Goal: Information Seeking & Learning: Learn about a topic

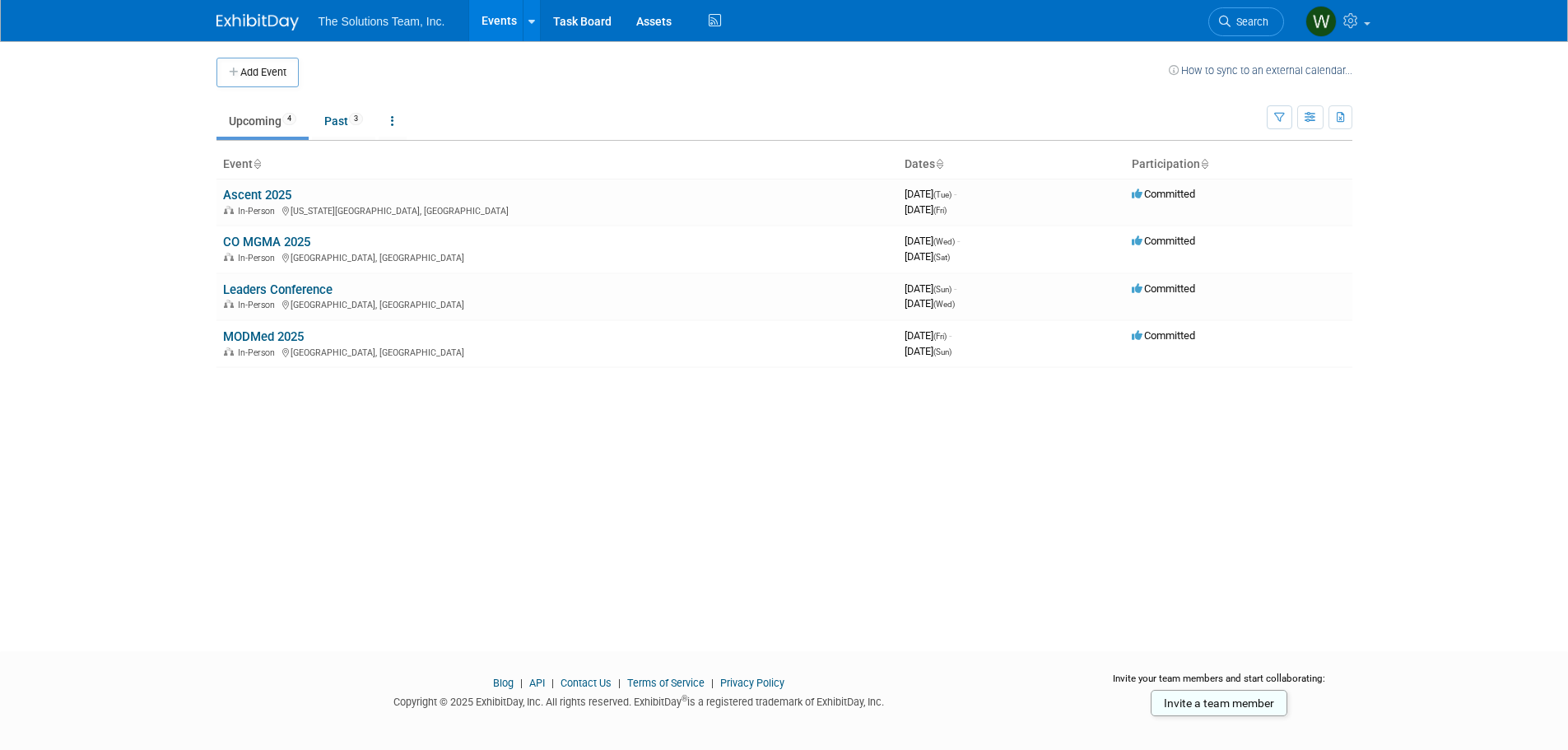
click at [17, 192] on body "The Solutions Team, Inc. Events Add Event Bulk Upload Events Shareable Event Bo…" at bounding box center [784, 375] width 1568 height 750
click at [310, 287] on link "Leaders Conference" at bounding box center [277, 289] width 109 height 14
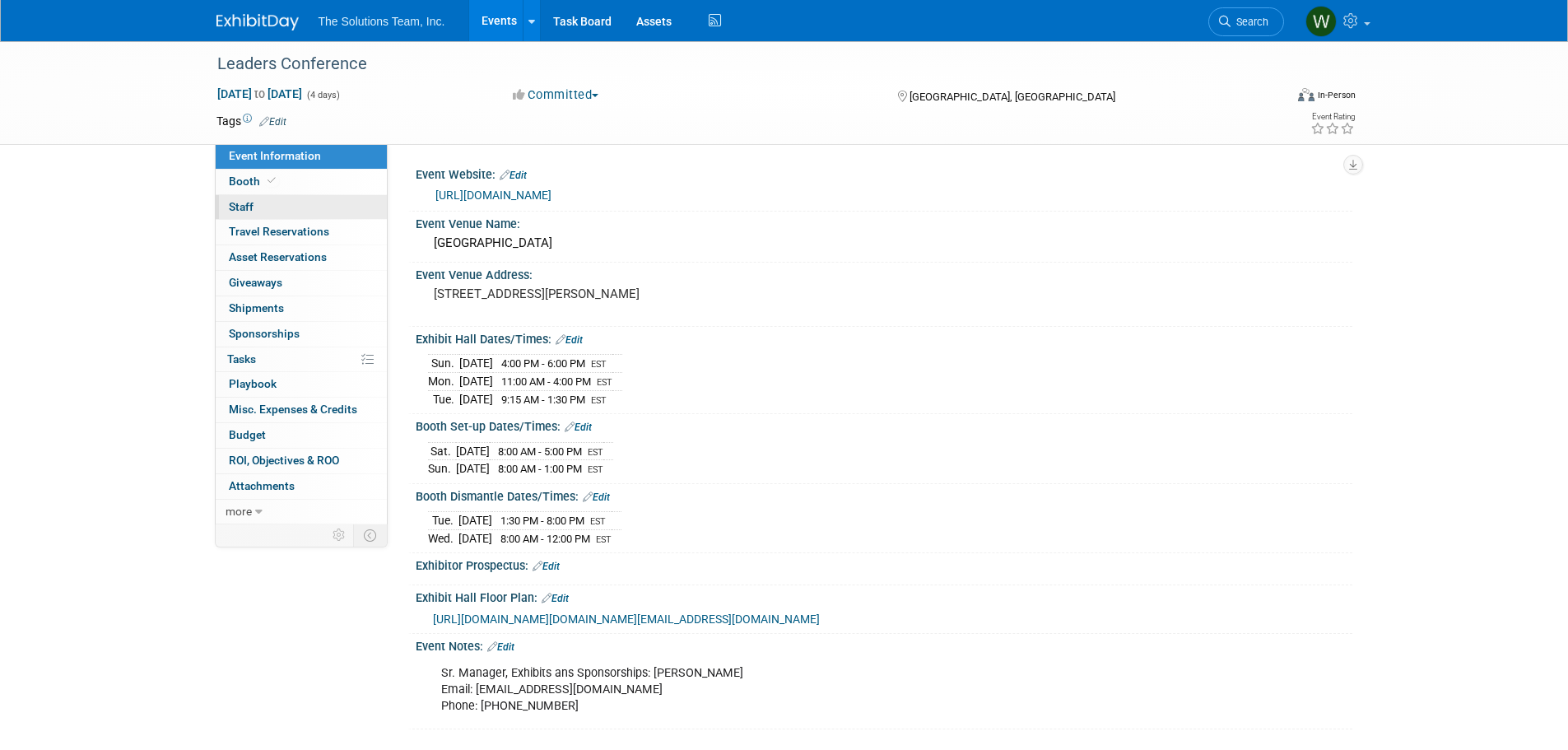
click at [253, 209] on link "0 Staff 0" at bounding box center [301, 207] width 171 height 24
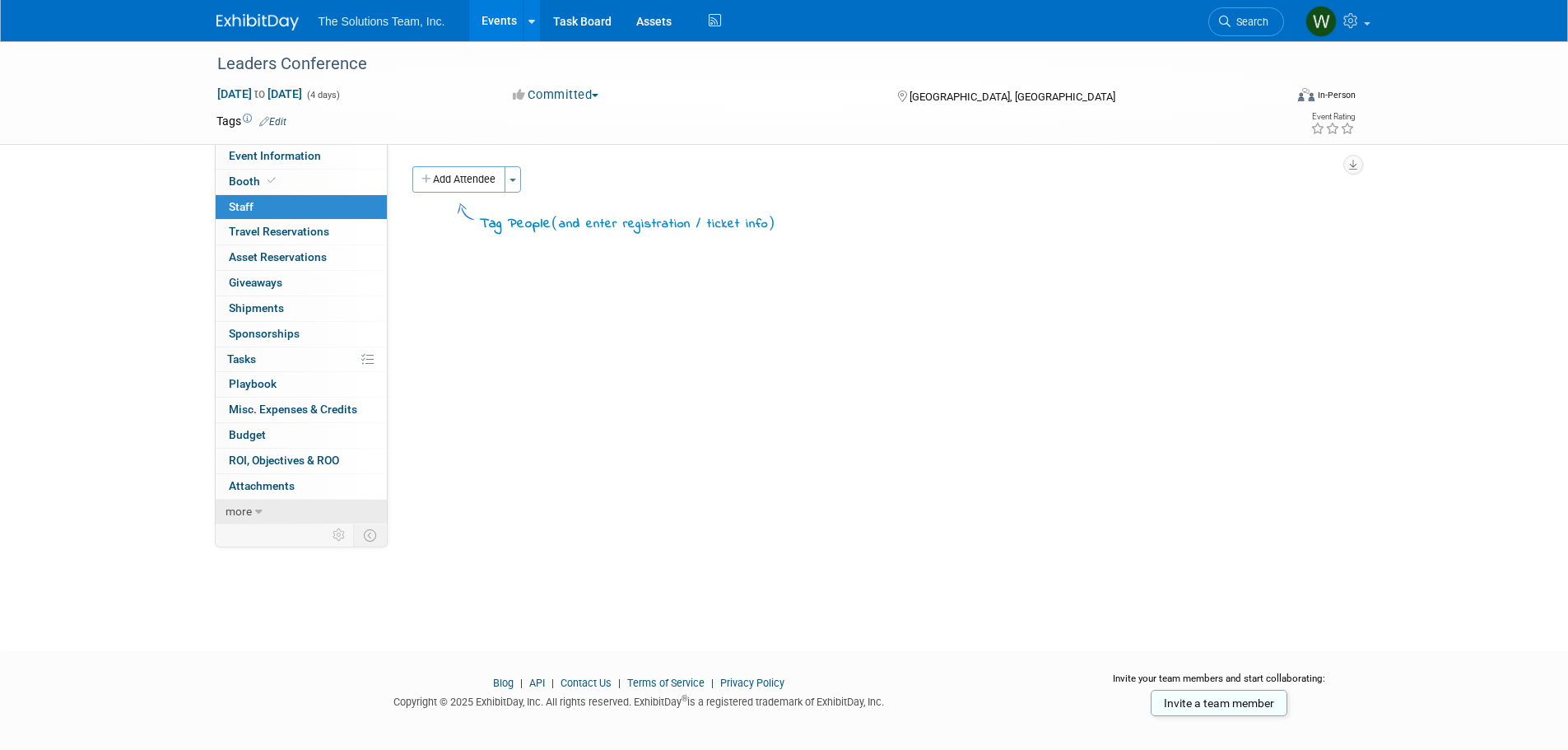
click at [236, 500] on link "more" at bounding box center [301, 511] width 171 height 24
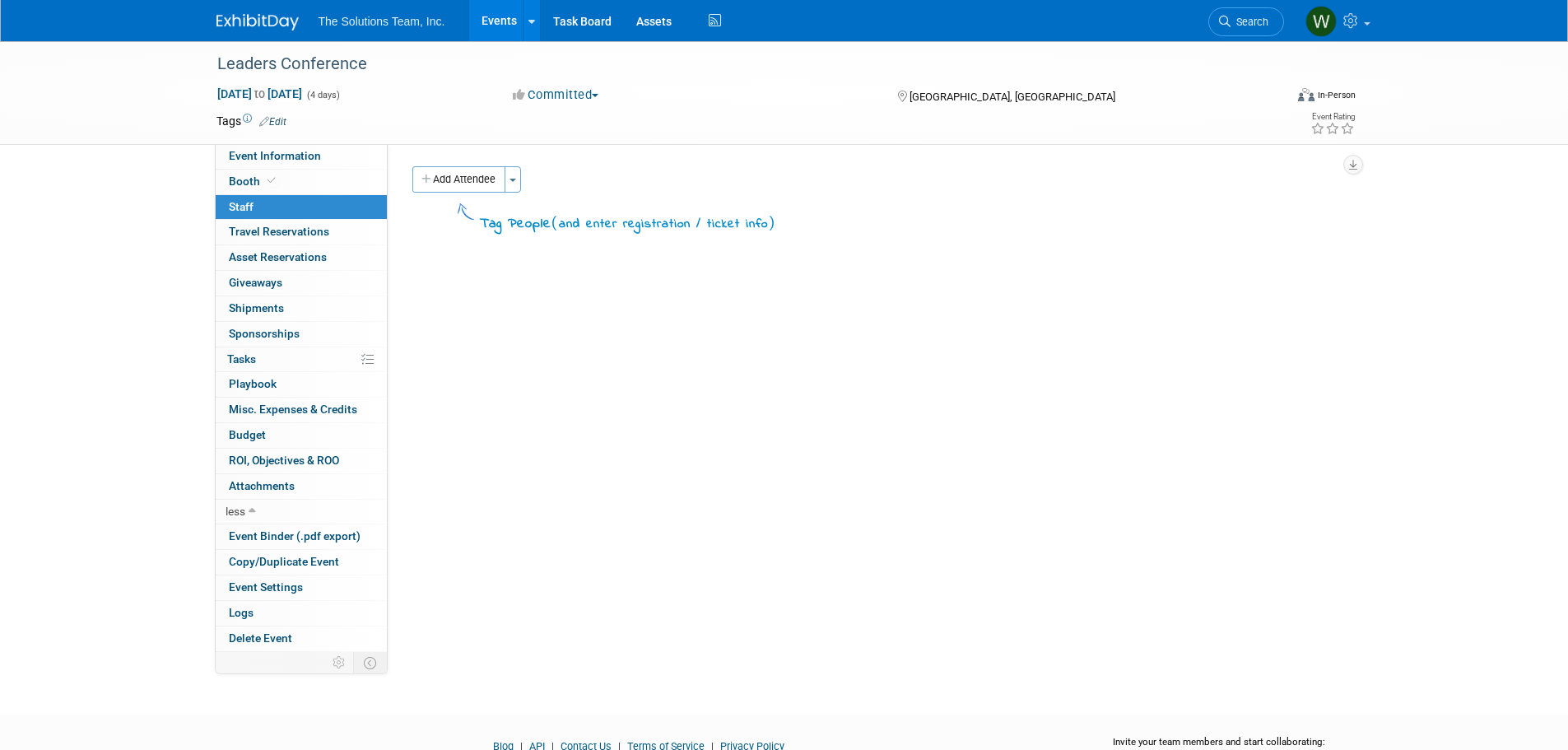
click at [254, 143] on div "Leaders Conference Sep 28, 2025 to Oct 1, 2025 (4 days) Sep 28, 2025 to Oct 1, …" at bounding box center [784, 93] width 1160 height 103
click at [255, 155] on span "Event Information" at bounding box center [275, 155] width 92 height 14
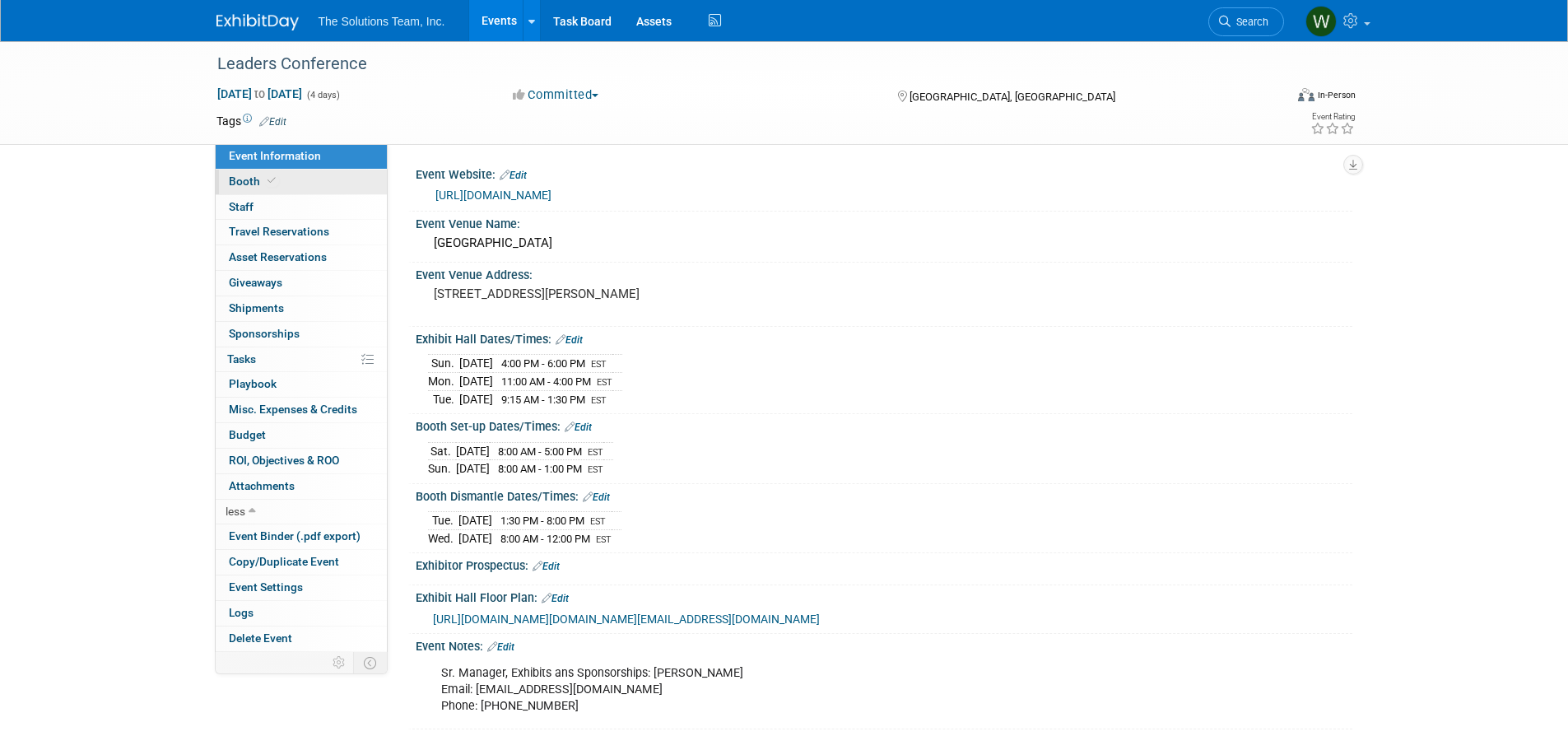
click at [299, 174] on link "Booth" at bounding box center [301, 182] width 171 height 24
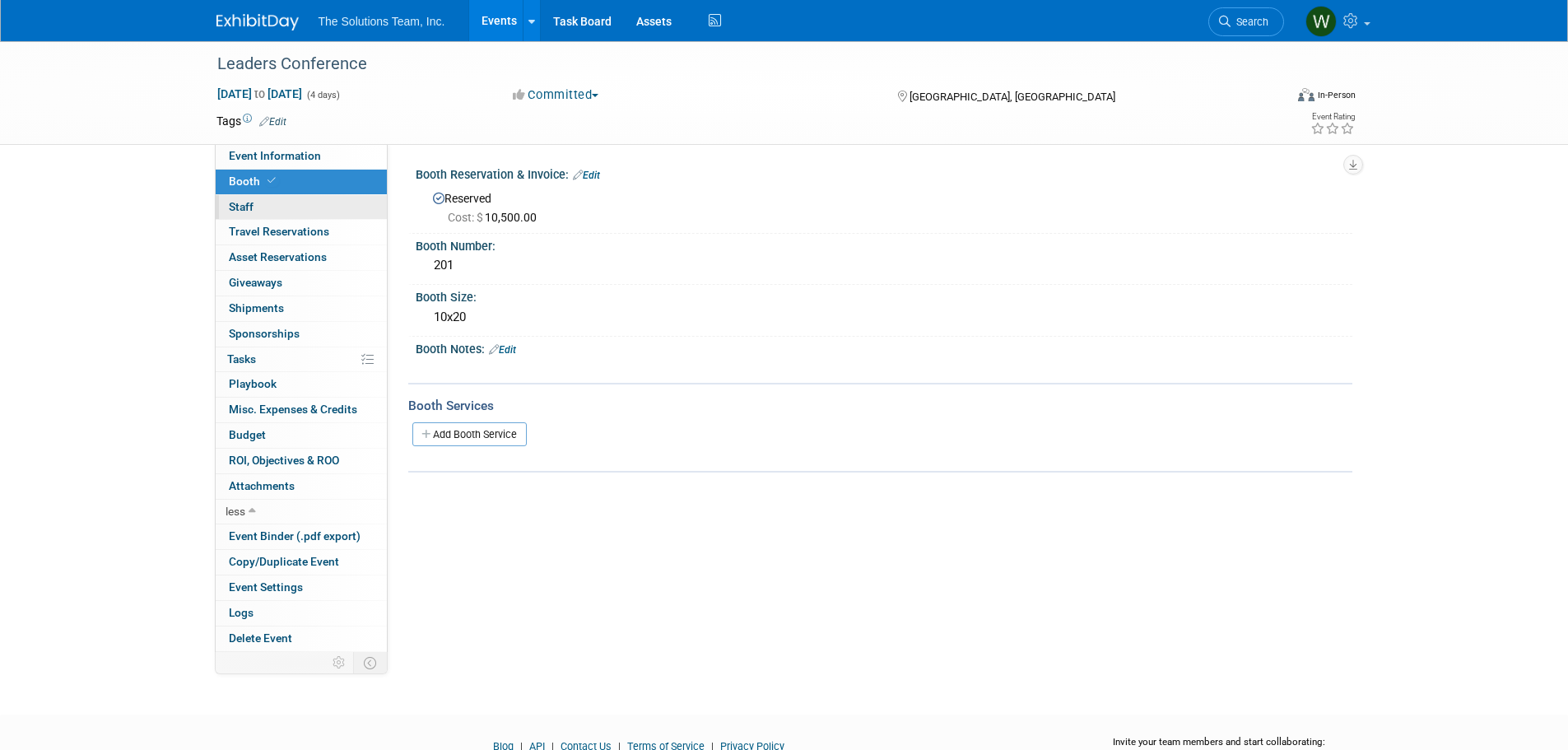
click at [283, 203] on link "0 Staff 0" at bounding box center [301, 207] width 171 height 24
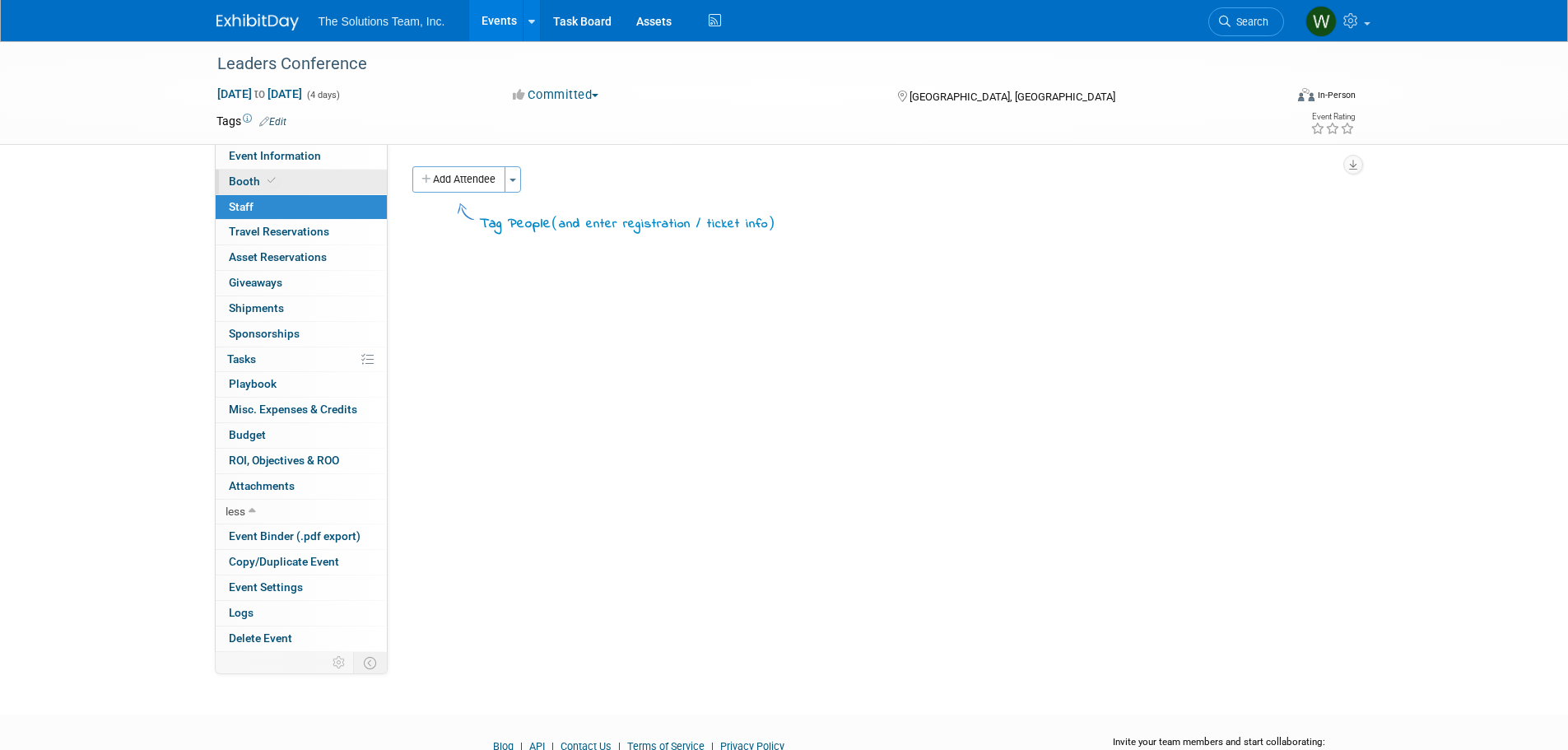
click at [274, 193] on link "Booth" at bounding box center [301, 182] width 171 height 24
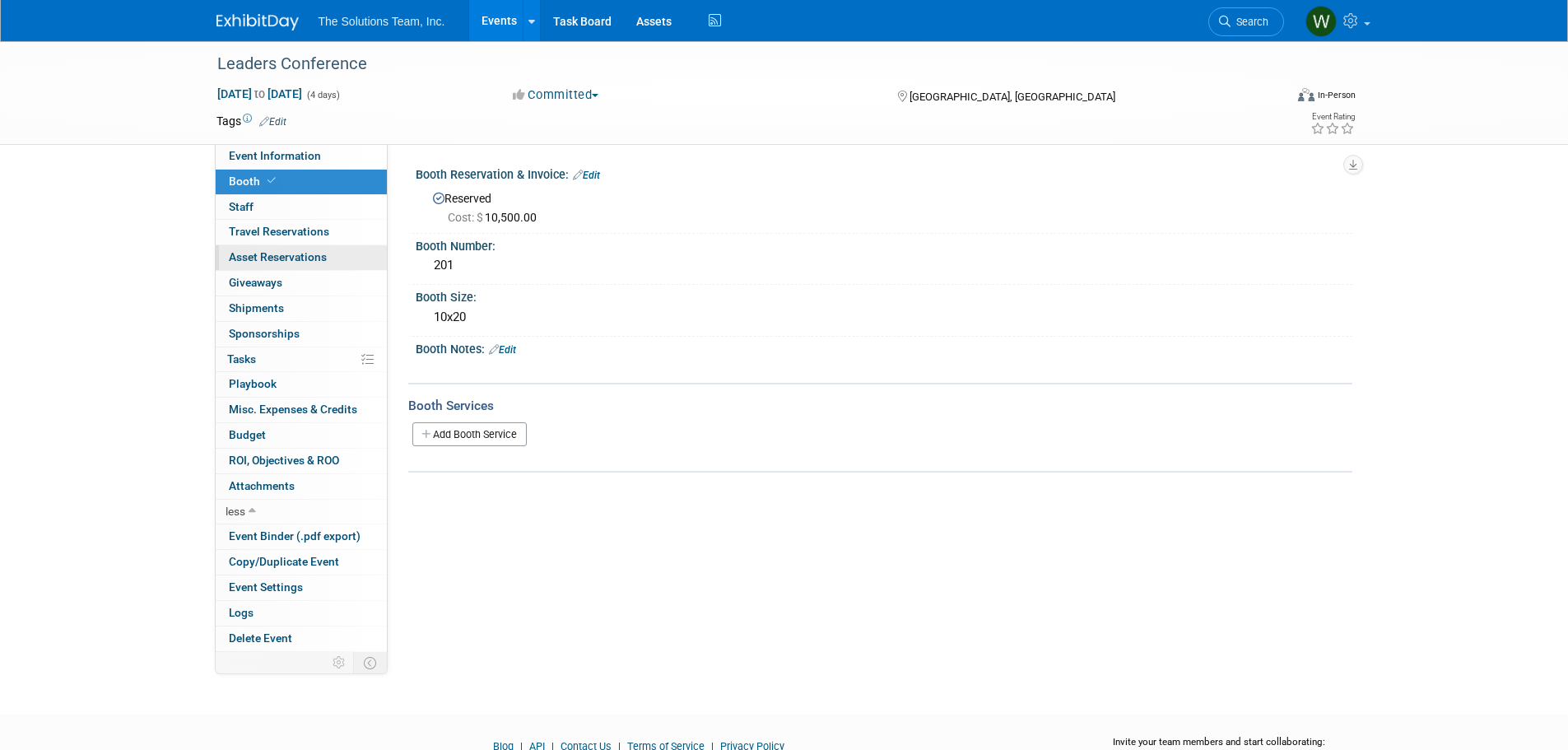
click at [275, 247] on link "0 Asset Reservations 0" at bounding box center [301, 257] width 171 height 24
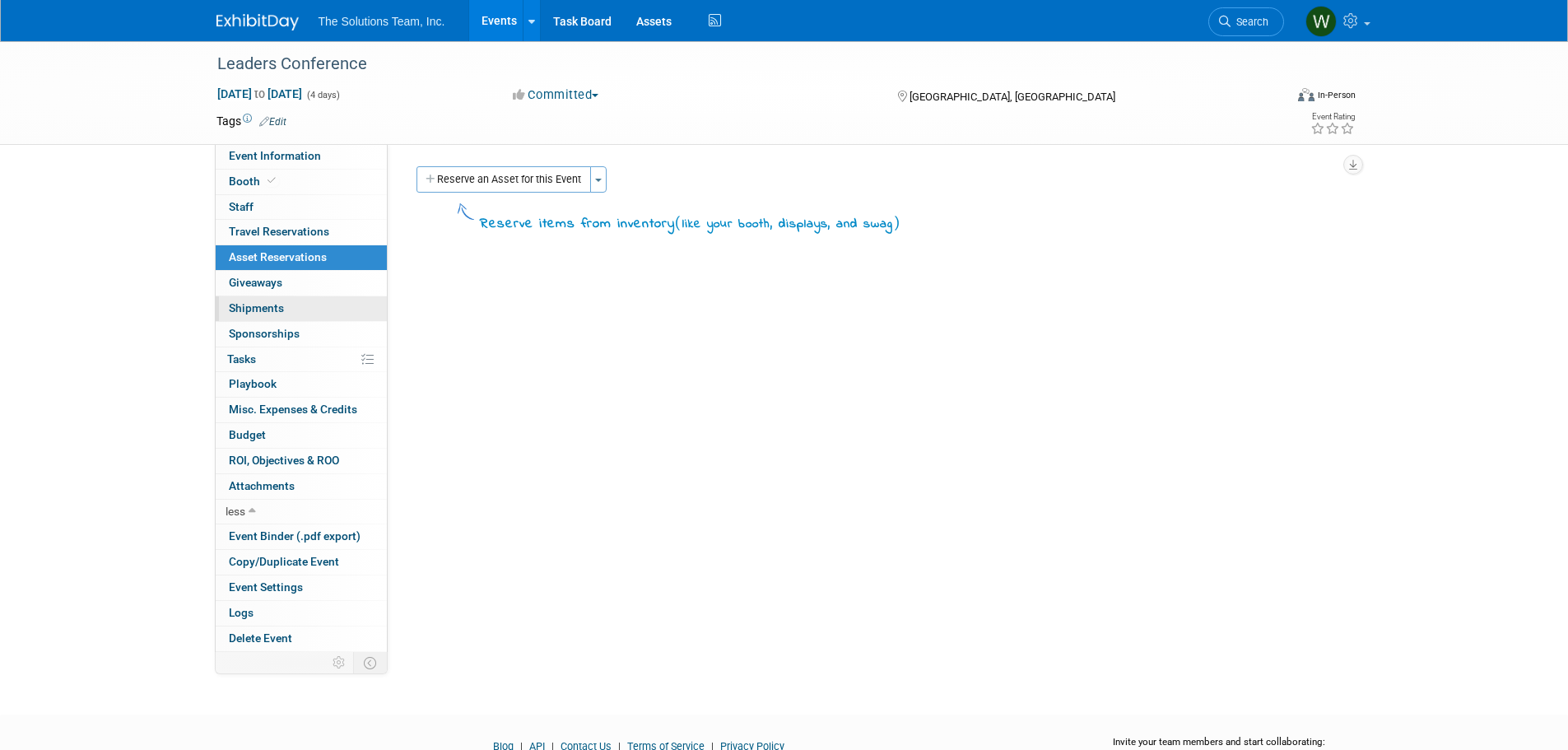
click at [282, 317] on link "0 Shipments 0" at bounding box center [301, 308] width 171 height 24
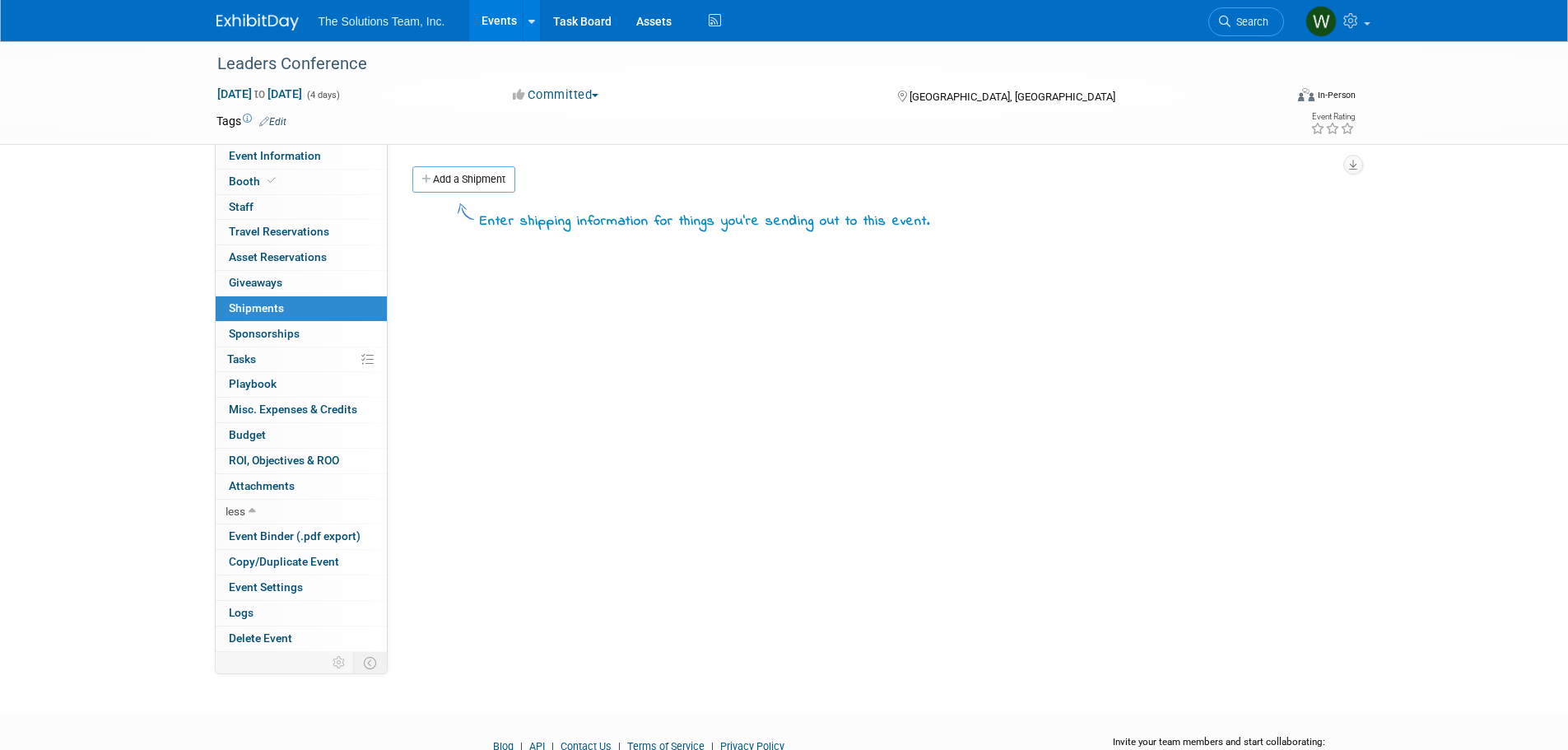
click at [286, 304] on link "0 Shipments 0" at bounding box center [301, 308] width 171 height 24
click at [281, 327] on span "Sponsorships 0" at bounding box center [264, 333] width 70 height 14
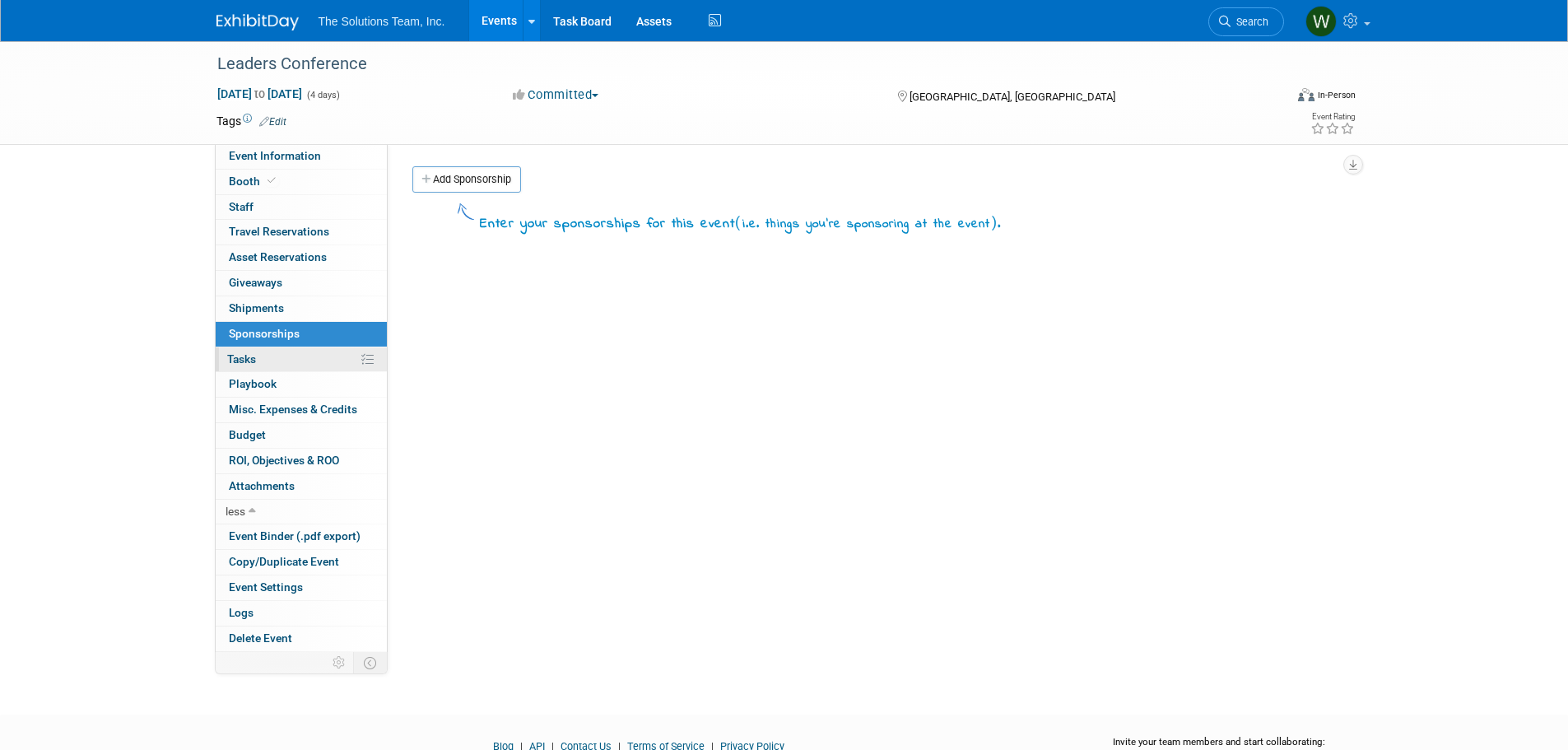
click at [319, 358] on link "0% Tasks 0%" at bounding box center [301, 359] width 171 height 24
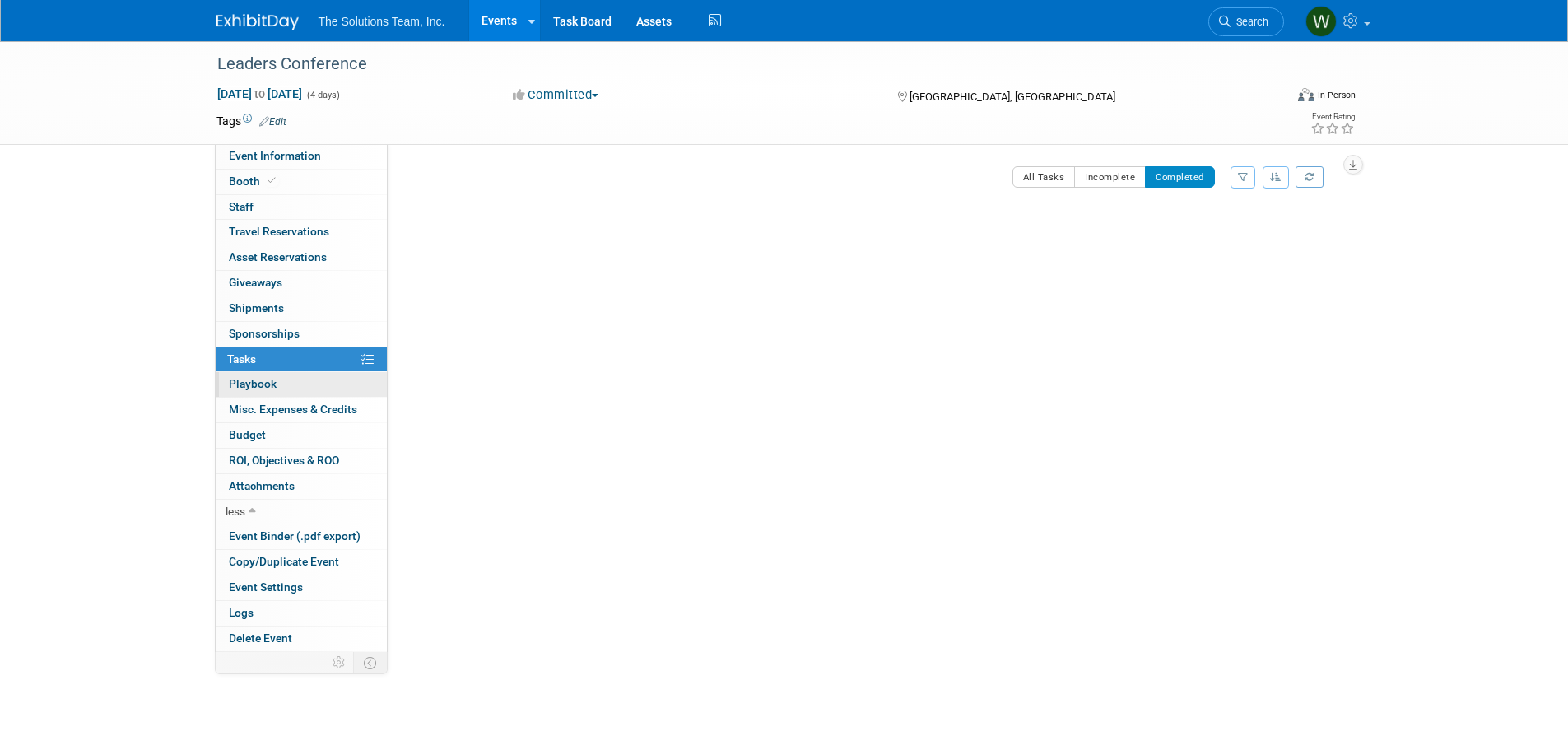
click at [281, 391] on link "0 Playbook 0" at bounding box center [301, 384] width 171 height 24
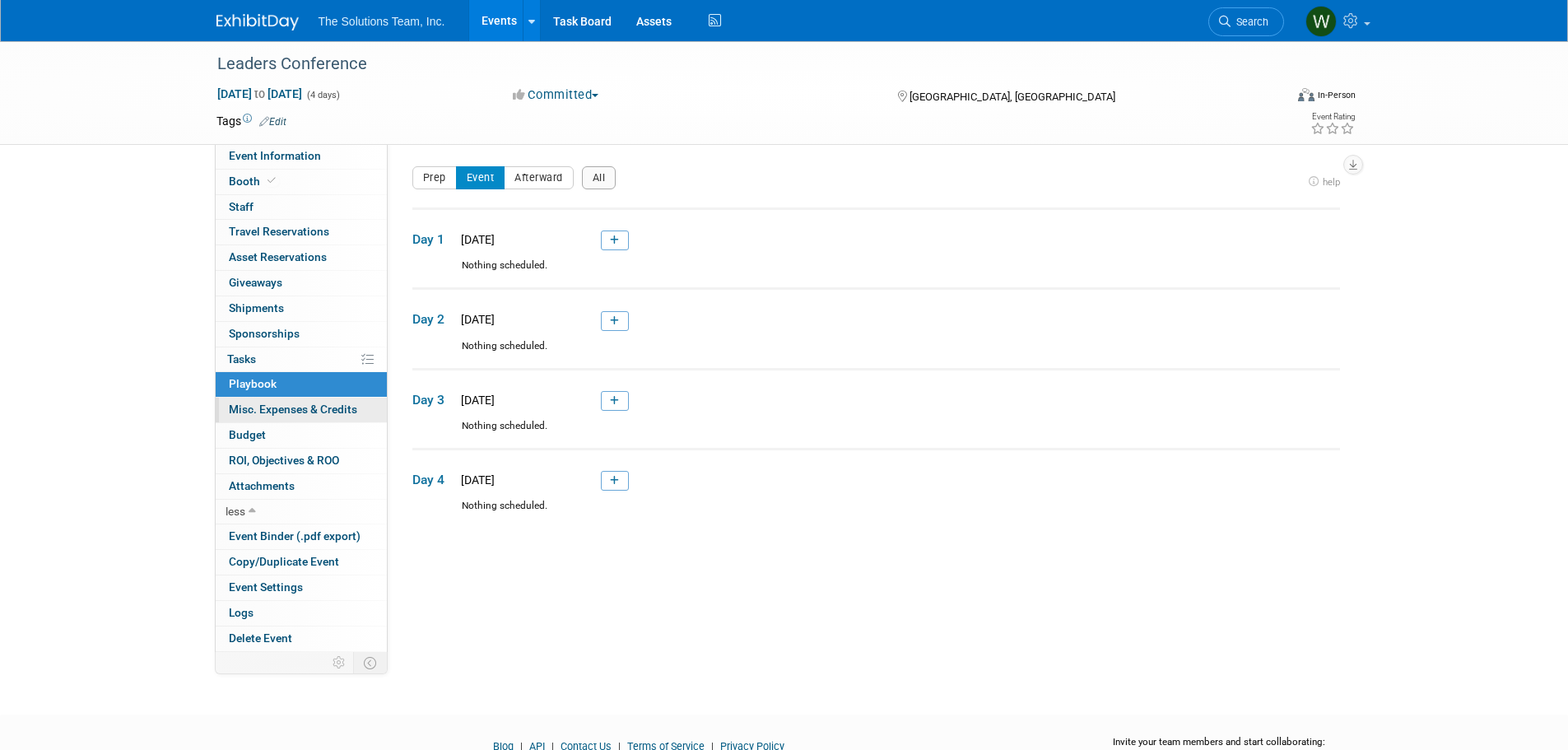
click at [275, 404] on span "Misc. Expenses & Credits 0" at bounding box center [293, 408] width 128 height 14
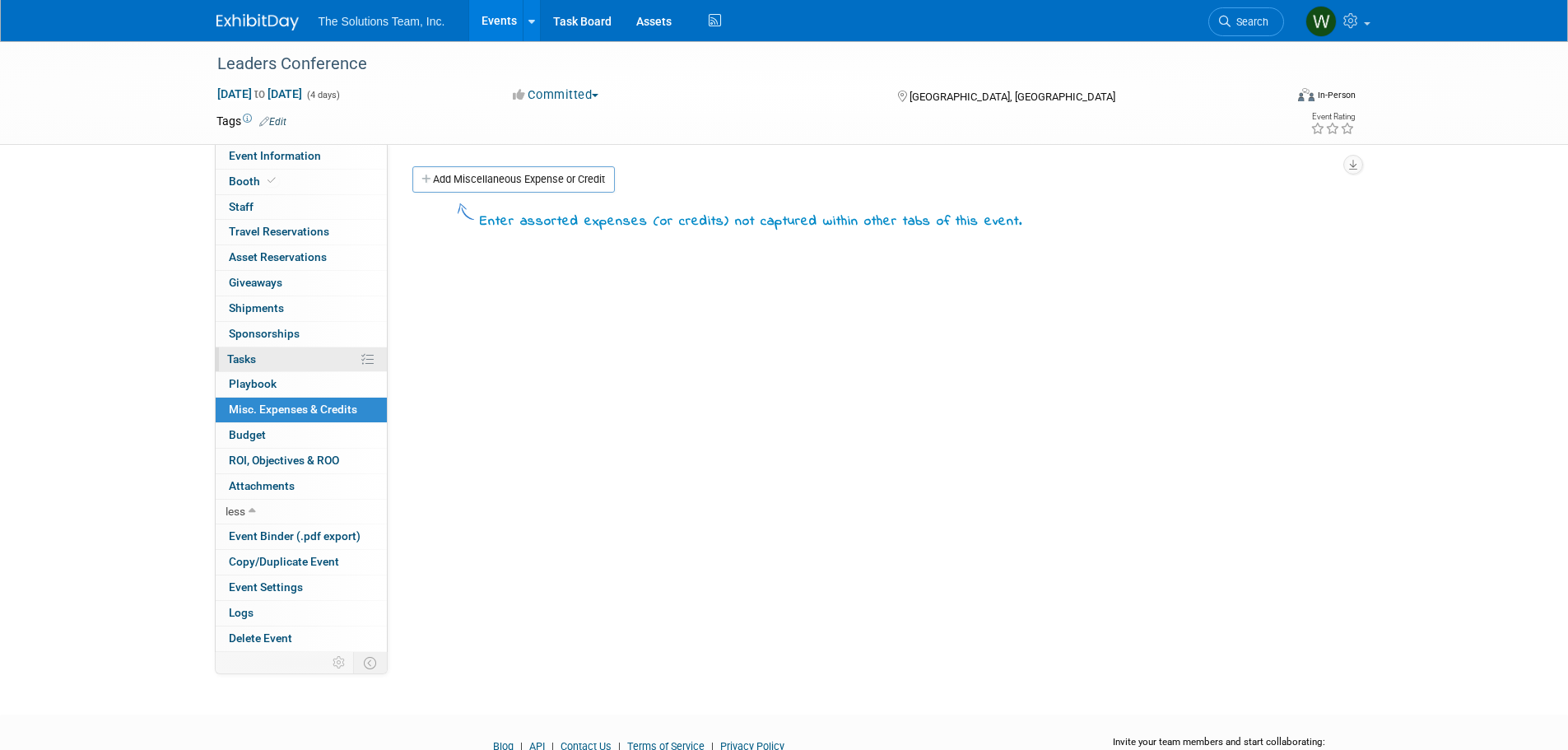
click at [272, 361] on link "0% Tasks 0%" at bounding box center [301, 359] width 171 height 24
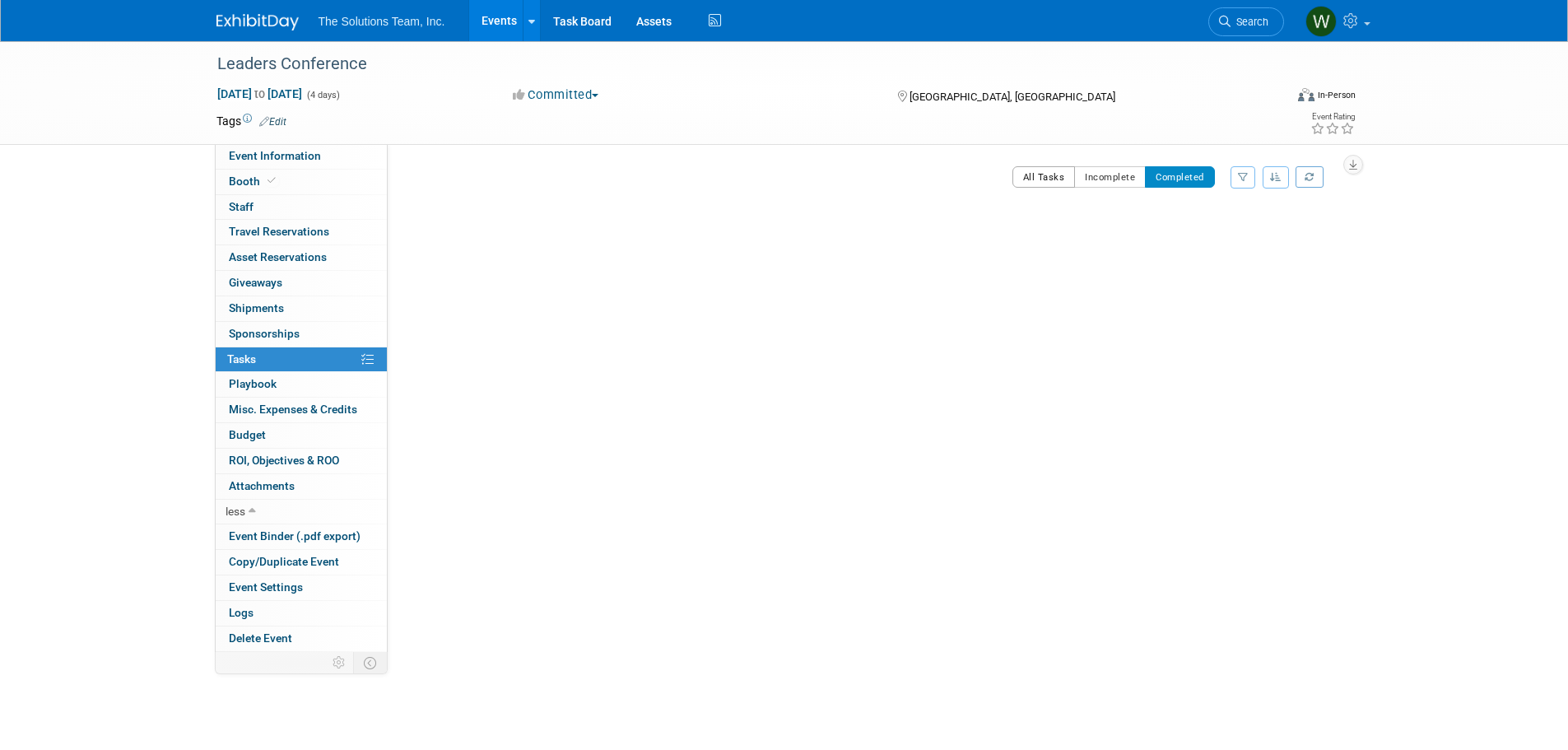
click at [1028, 176] on button "All Tasks" at bounding box center [1044, 177] width 63 height 22
click at [508, 18] on link "Events" at bounding box center [499, 21] width 60 height 42
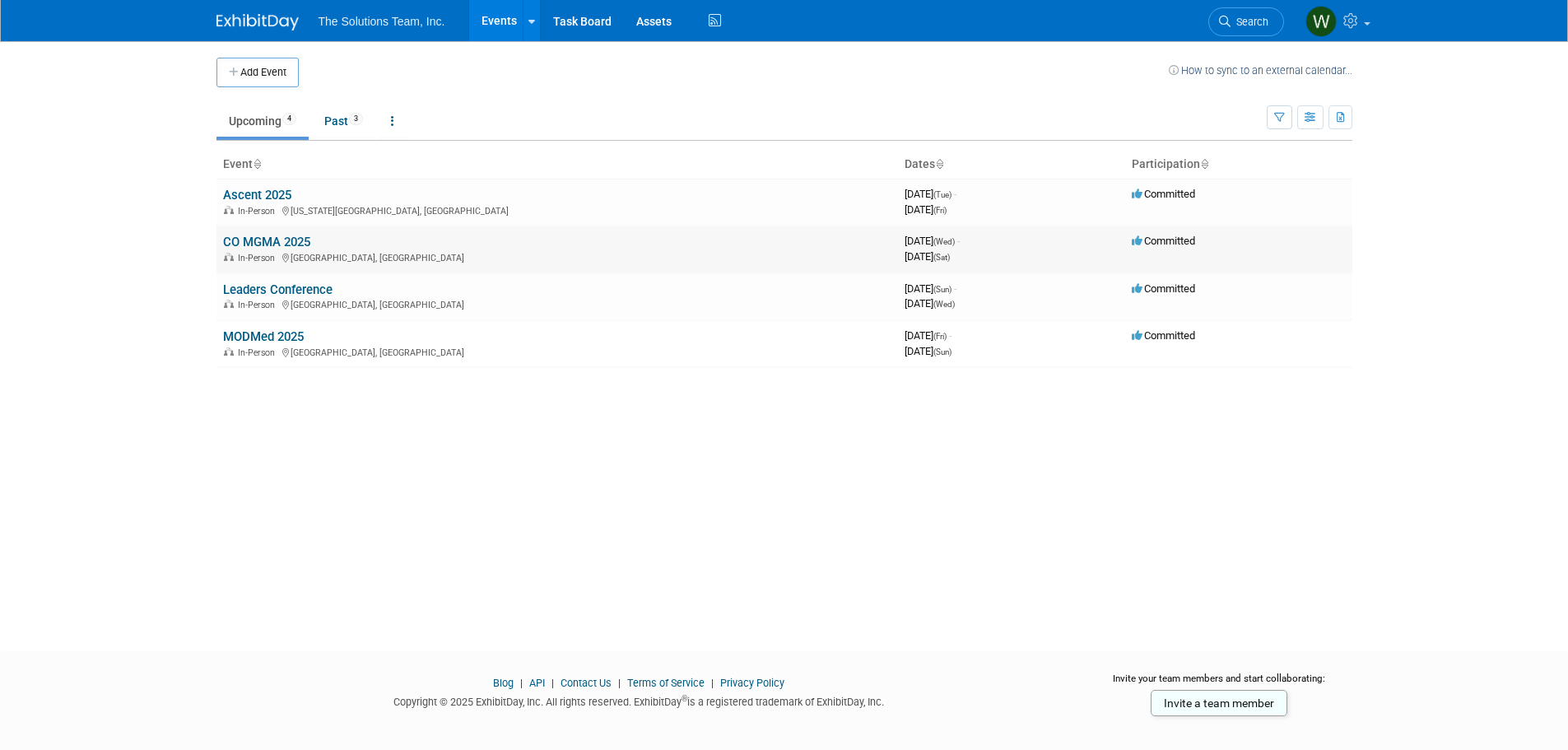
click at [291, 238] on link "CO MGMA 2025" at bounding box center [267, 242] width 88 height 14
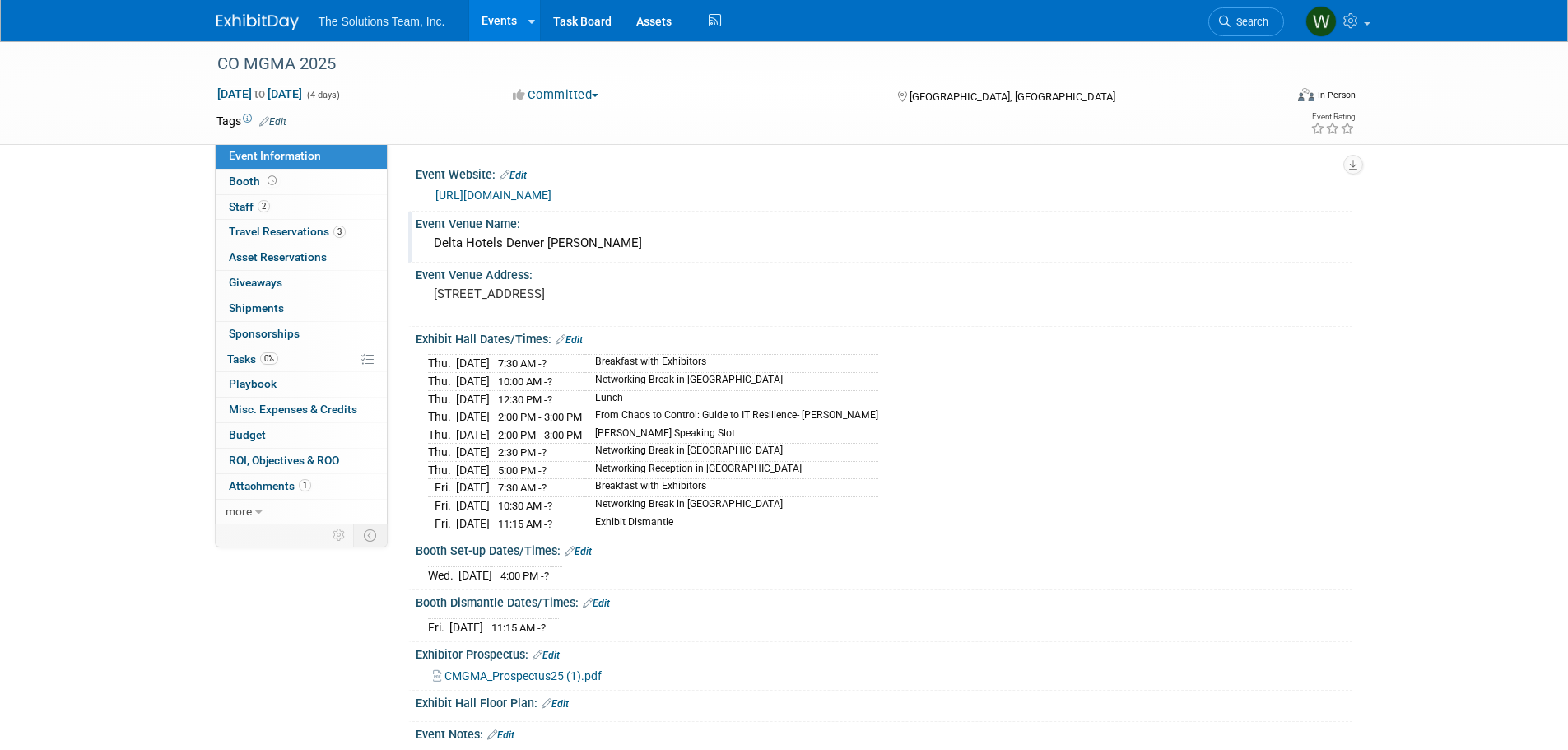
click at [834, 230] on div "Delta Hotels Denver Thornton" at bounding box center [884, 243] width 912 height 25
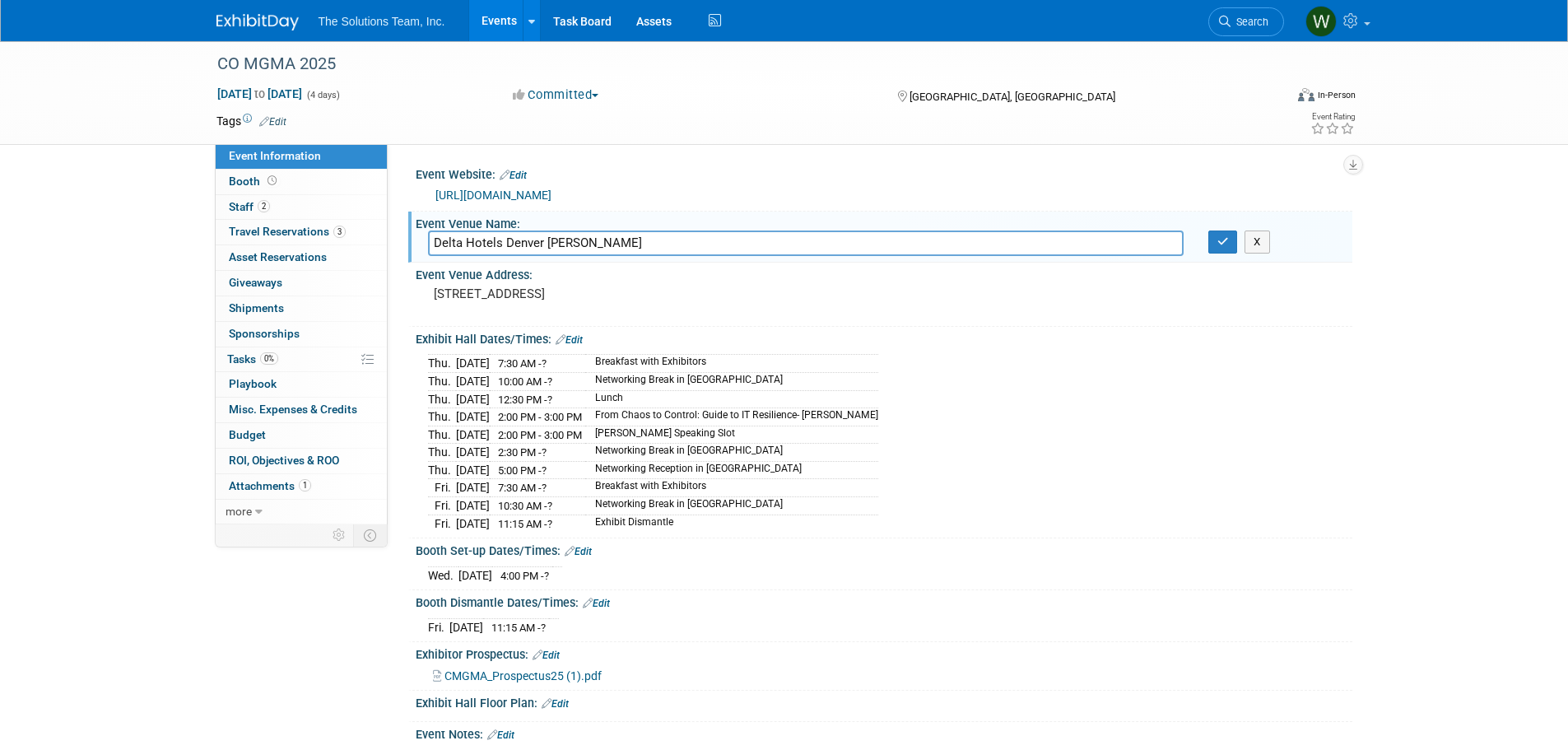
click at [385, 139] on div "CO MGMA 2025 Sep 17, 2025 to Sep 20, 2025 (4 days) Sep 17, 2025 to Sep 20, 2025…" at bounding box center [784, 93] width 1160 height 103
click at [485, 21] on link "Events" at bounding box center [499, 21] width 60 height 42
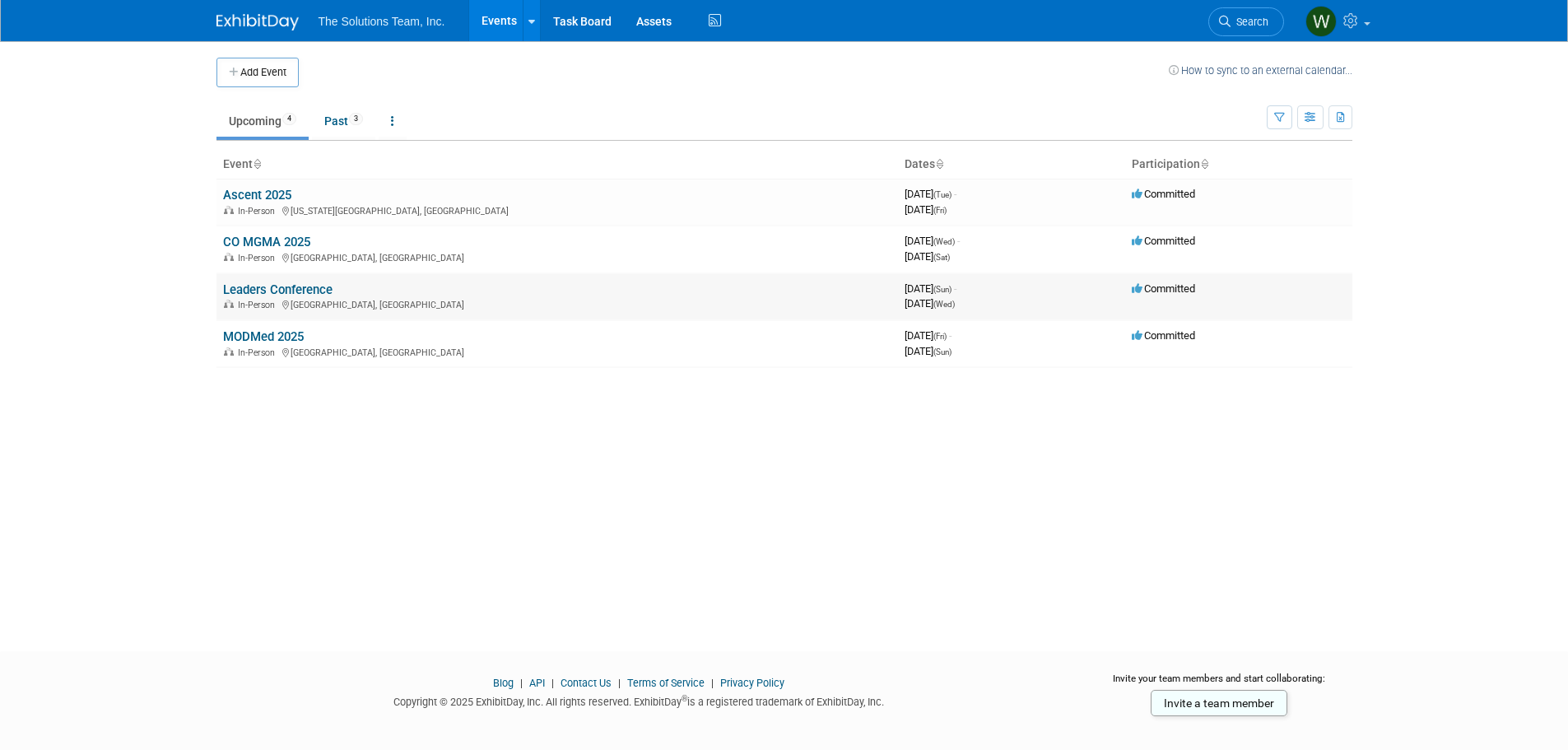
click at [301, 290] on link "Leaders Conference" at bounding box center [277, 289] width 109 height 14
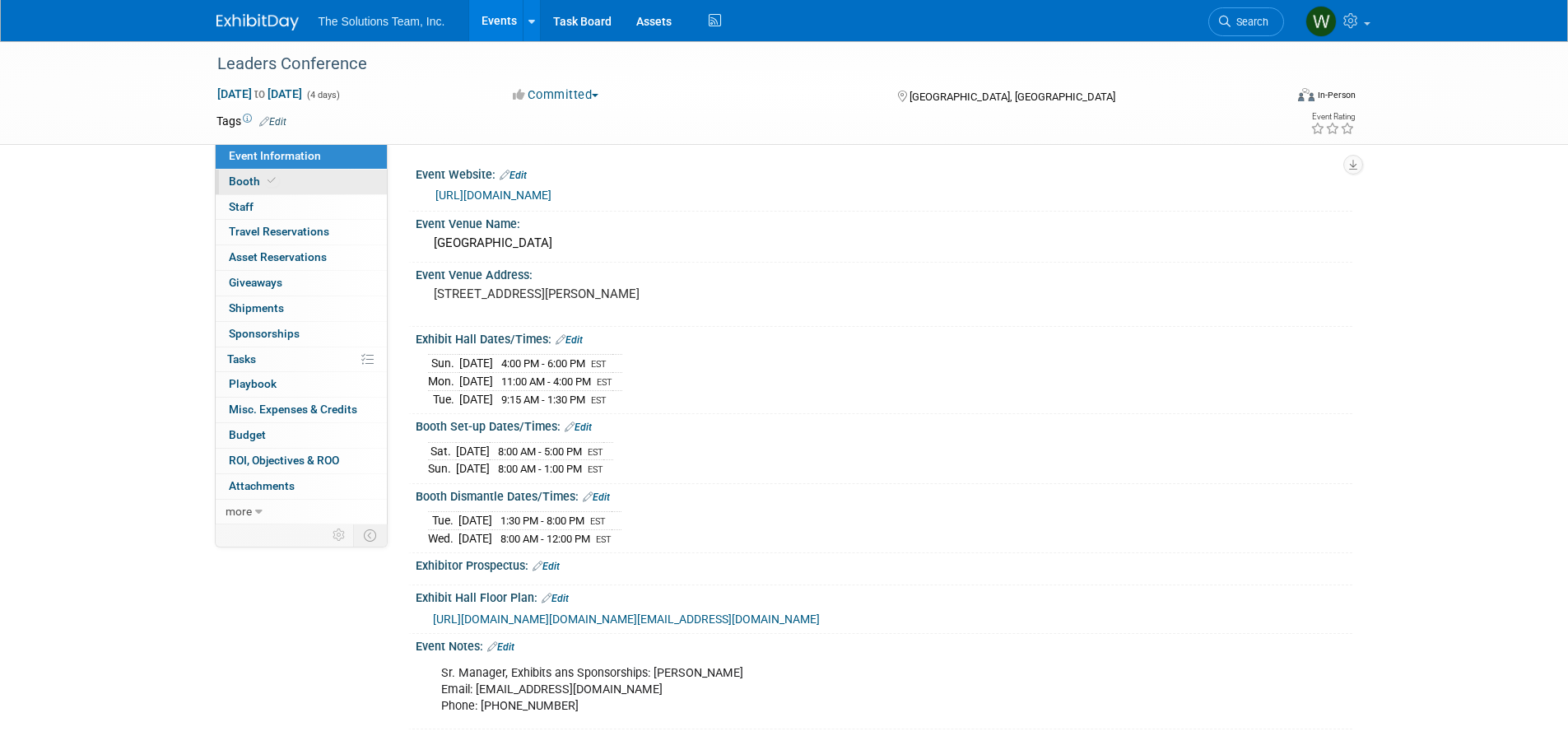
click at [311, 181] on link "Booth" at bounding box center [301, 182] width 171 height 24
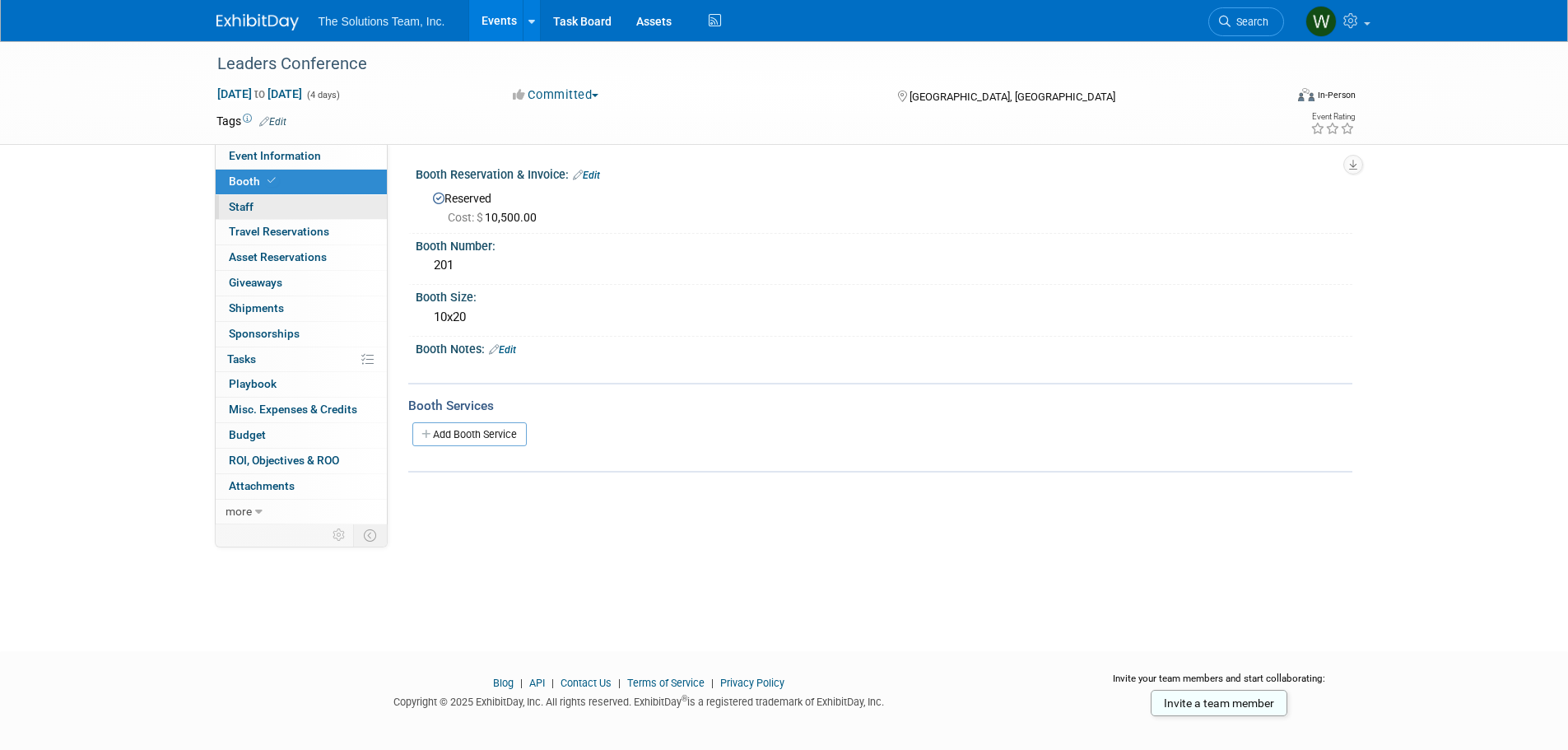
click at [299, 202] on link "0 Staff 0" at bounding box center [301, 207] width 171 height 24
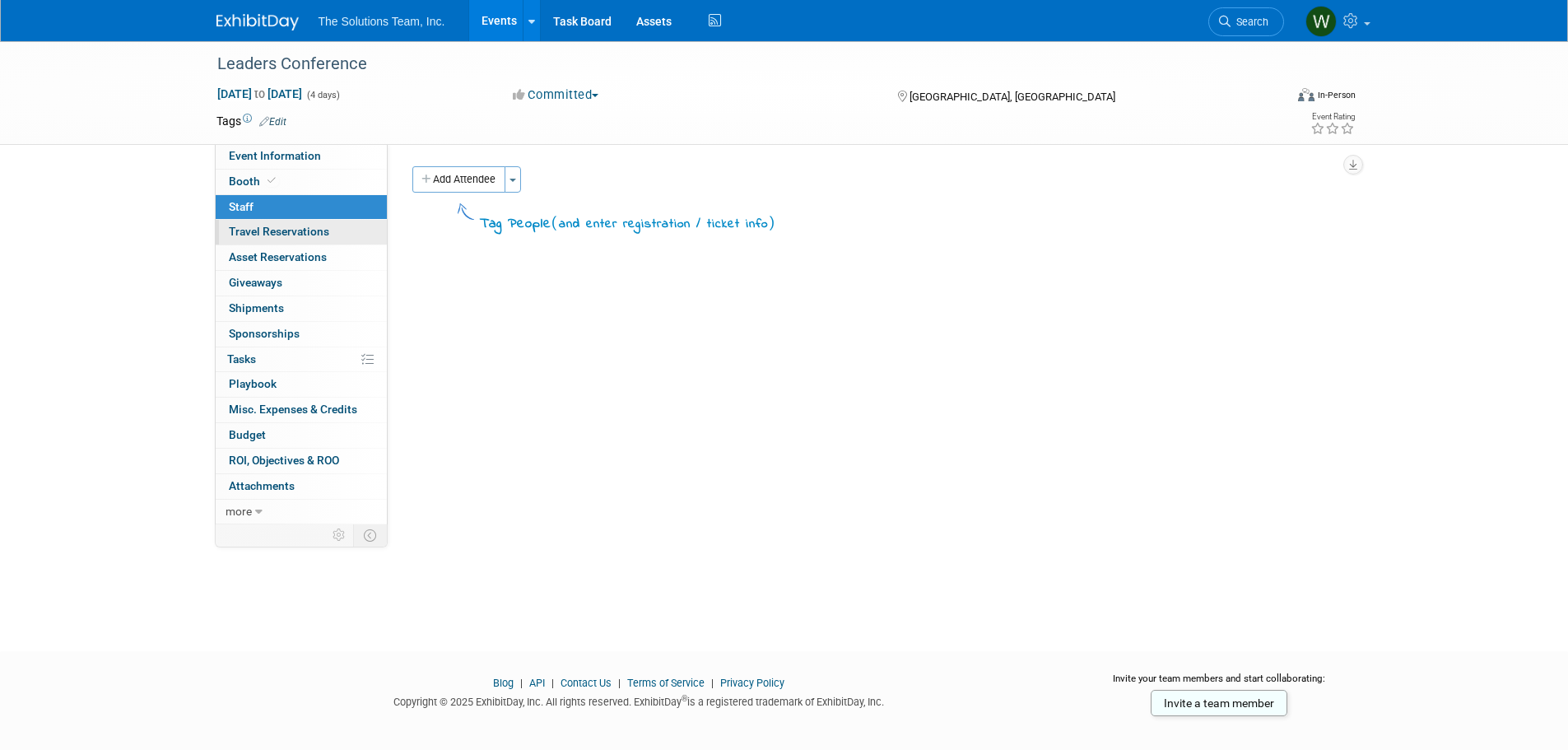
click at [279, 230] on span "Travel Reservations 0" at bounding box center [278, 231] width 100 height 14
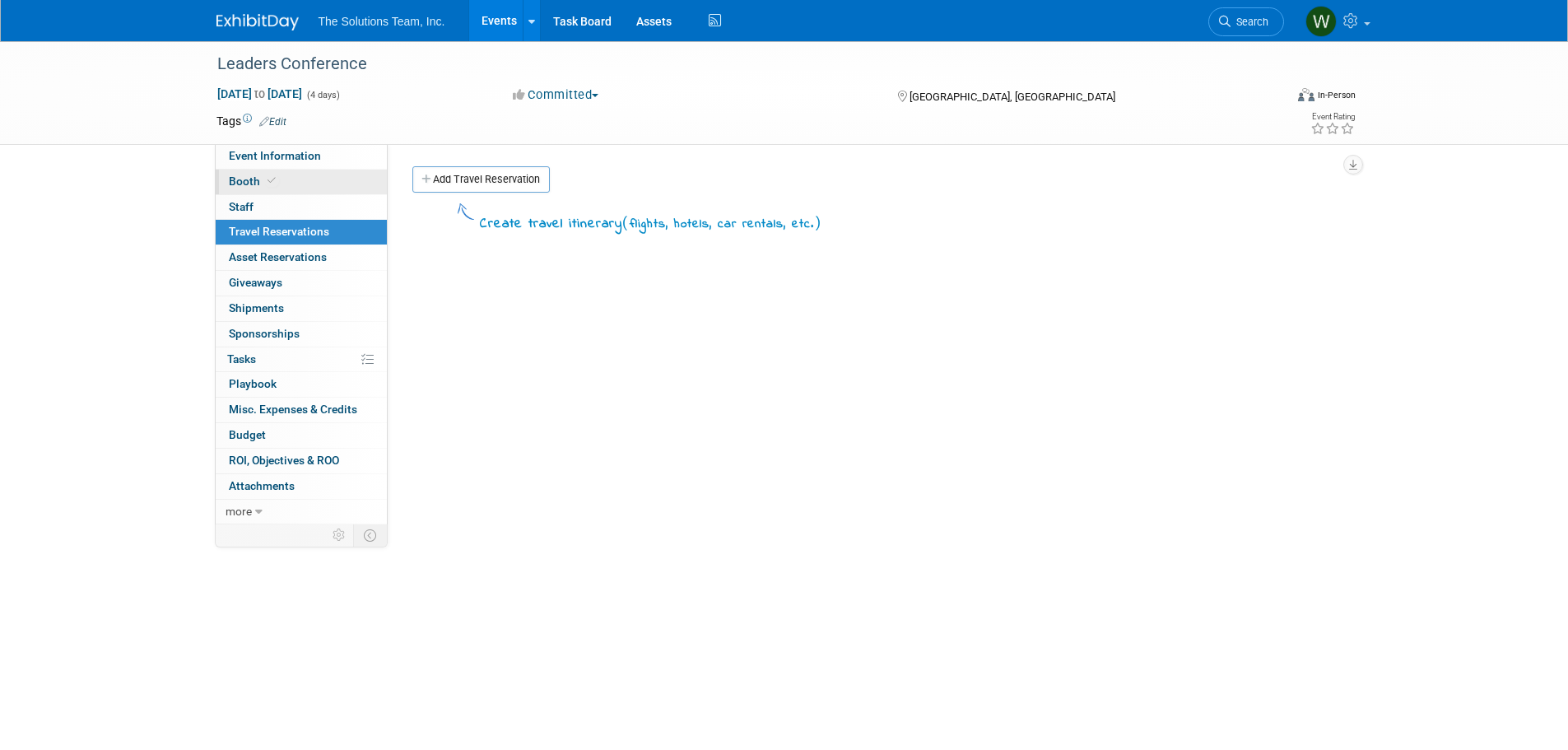
drag, startPoint x: 667, startPoint y: 359, endPoint x: 309, endPoint y: 192, distance: 395.0
click at [667, 359] on div "Create travel itinerary ( flights, hotels, car rentals, etc. )" at bounding box center [876, 446] width 927 height 493
click at [283, 149] on span "Event Information" at bounding box center [275, 155] width 92 height 14
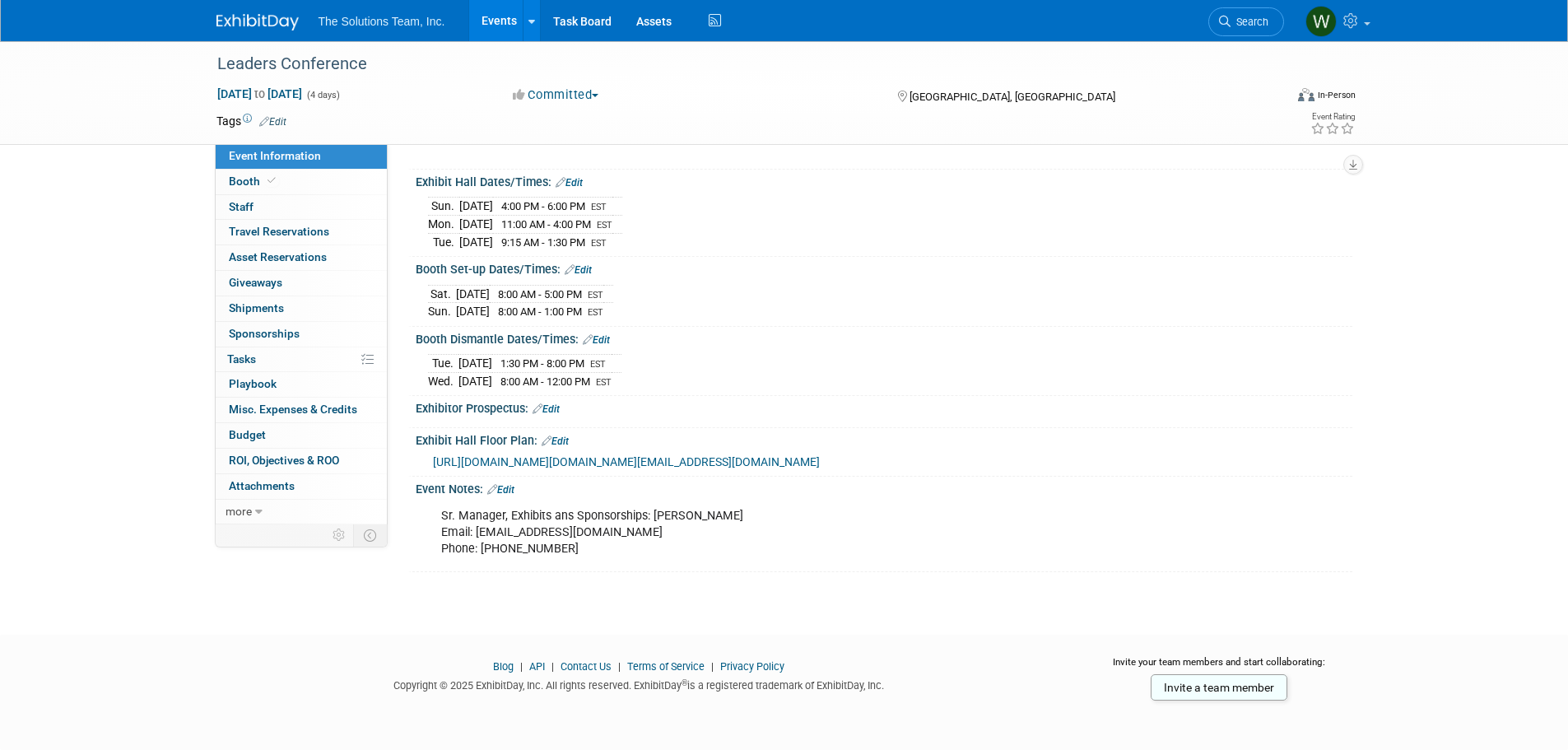
scroll to position [236, 0]
click at [665, 455] on span "[URL][DOMAIN_NAME][DOMAIN_NAME][EMAIL_ADDRESS][DOMAIN_NAME]" at bounding box center [626, 462] width 387 height 14
click at [547, 594] on div "Leaders Conference [DATE] to [DATE] (4 days) [DATE] to [DATE] Committed Committ…" at bounding box center [784, 245] width 1568 height 721
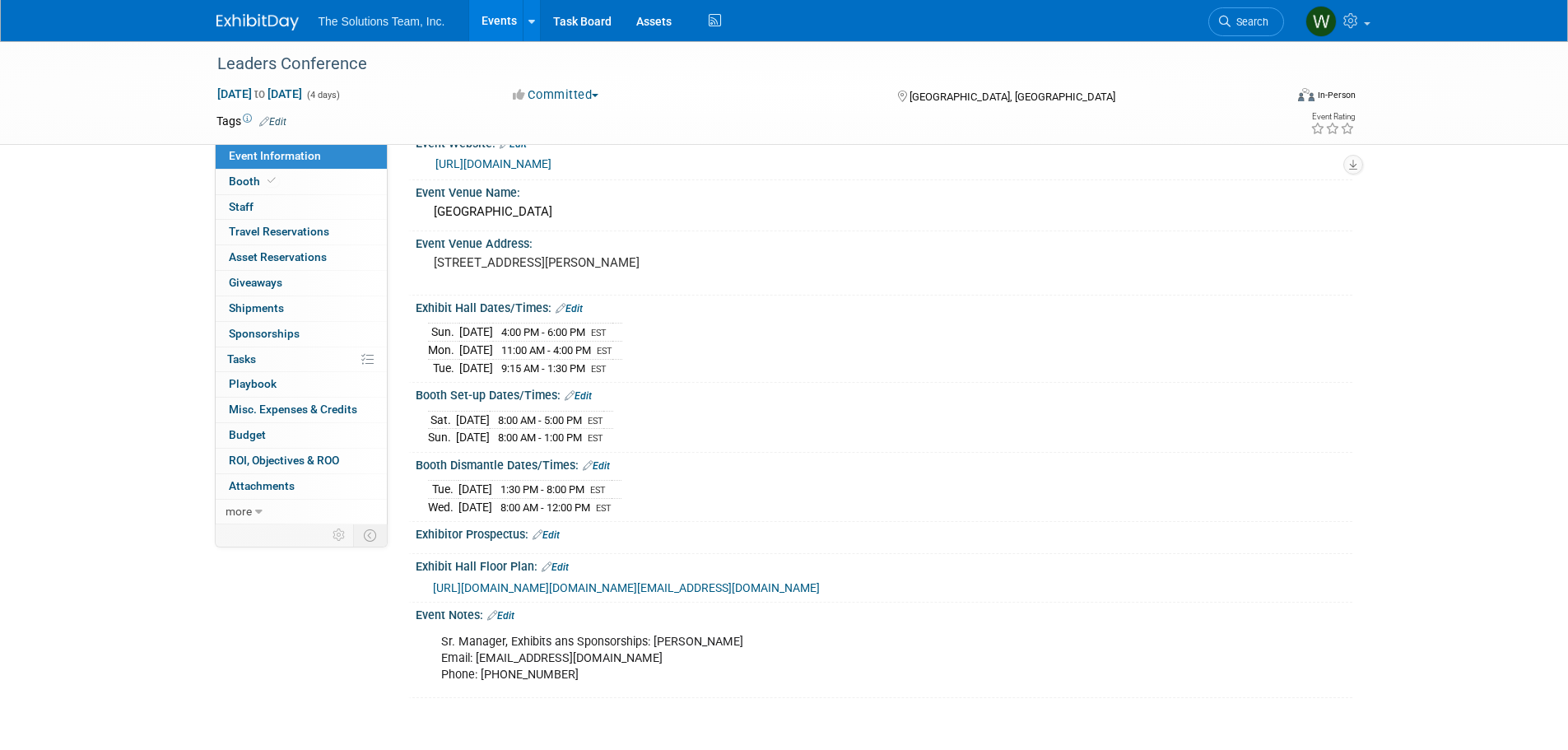
scroll to position [0, 0]
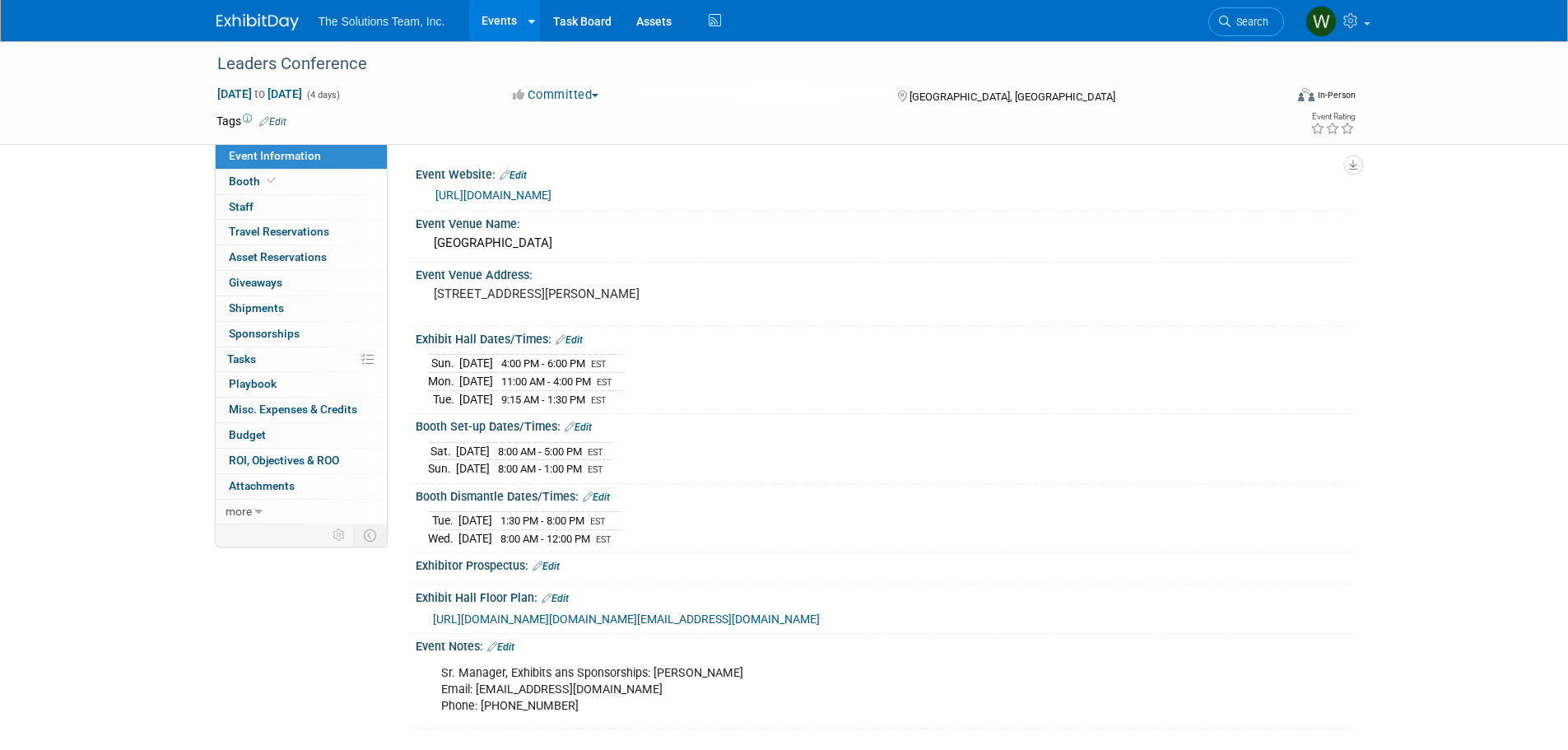
click at [524, 198] on link "[URL][DOMAIN_NAME]" at bounding box center [493, 195] width 116 height 14
click at [273, 198] on link "0 Staff 0" at bounding box center [301, 207] width 171 height 24
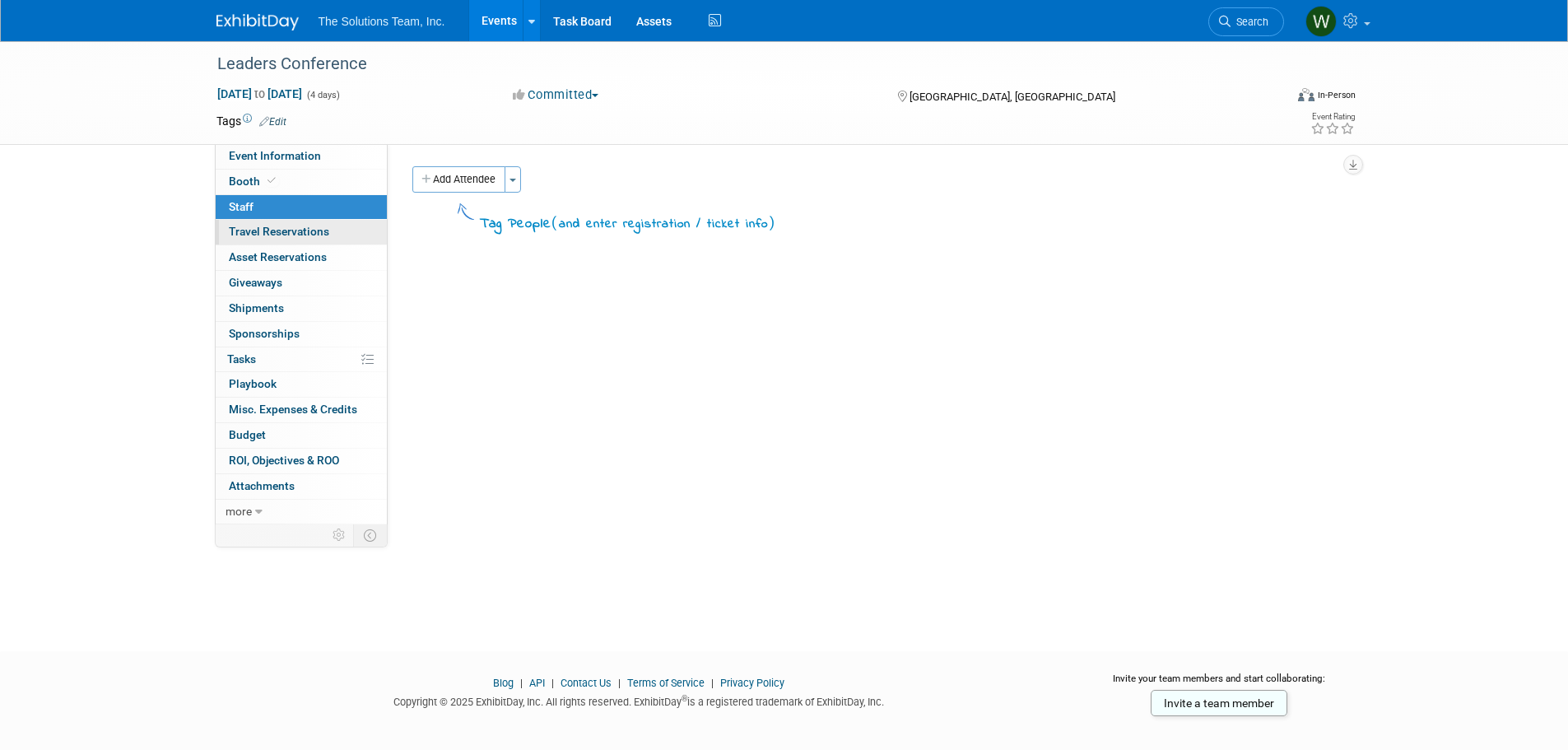
click at [239, 235] on span "Travel Reservations 0" at bounding box center [278, 231] width 100 height 14
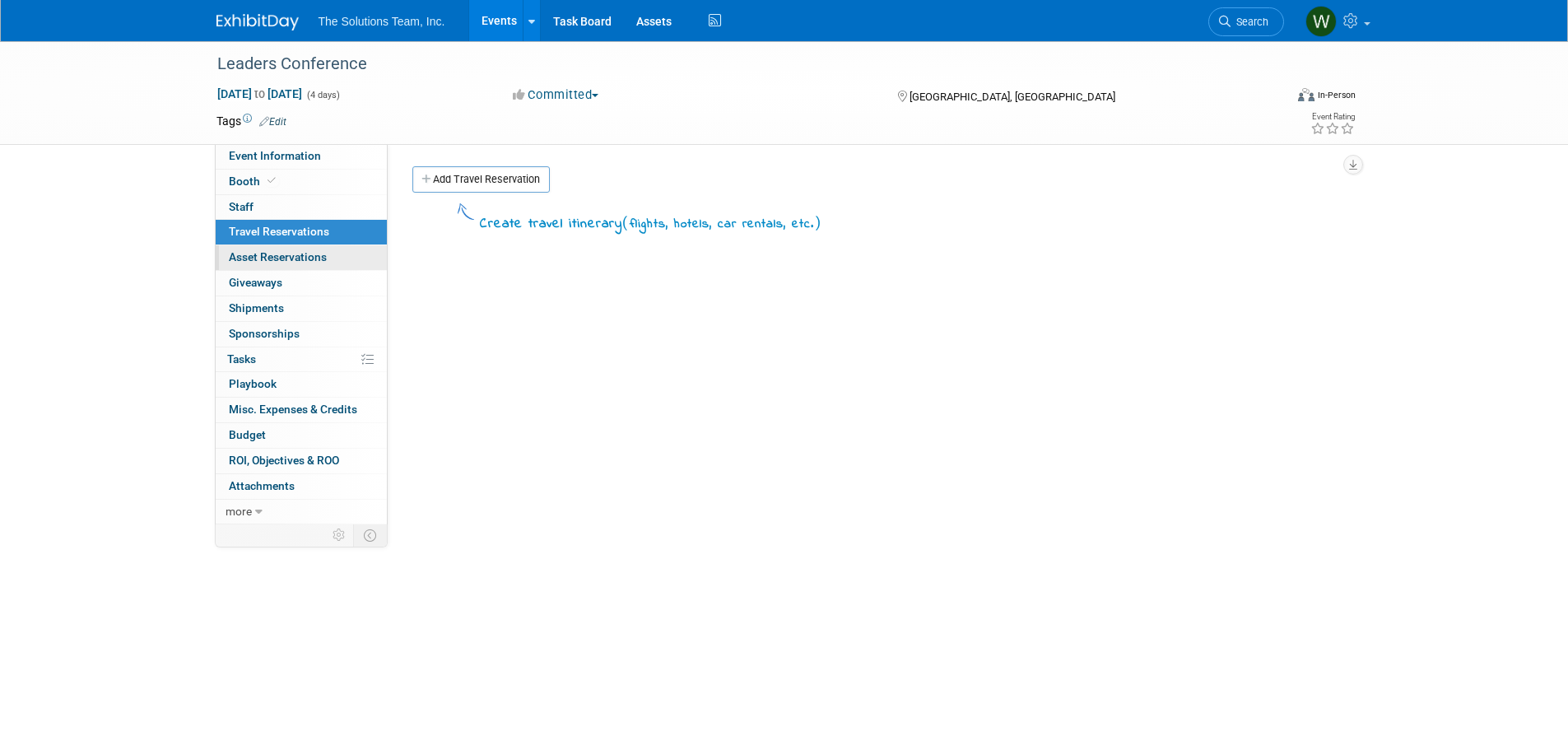
click at [248, 255] on span "Asset Reservations 0" at bounding box center [277, 257] width 98 height 14
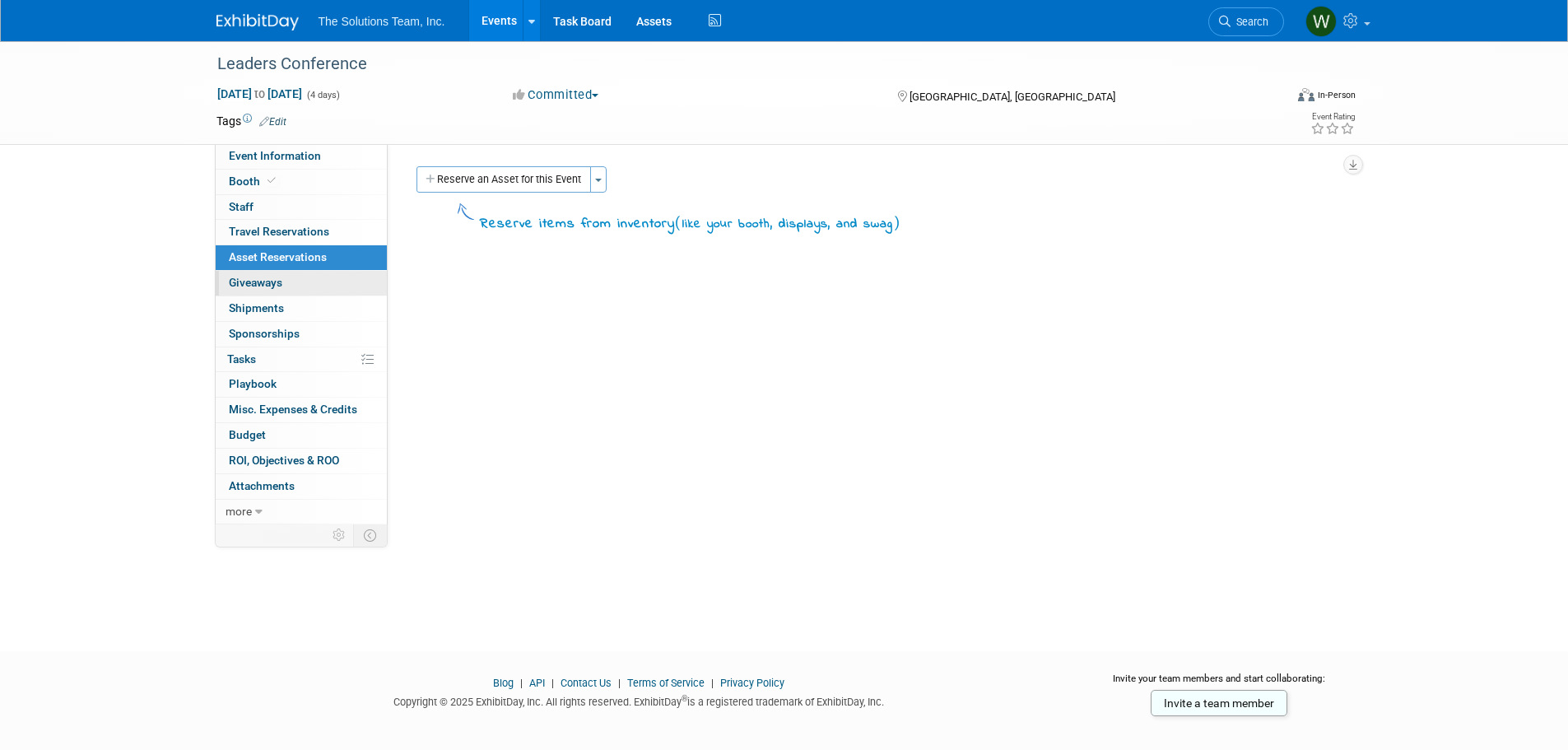
click at [258, 281] on span "Giveaways 0" at bounding box center [255, 282] width 53 height 14
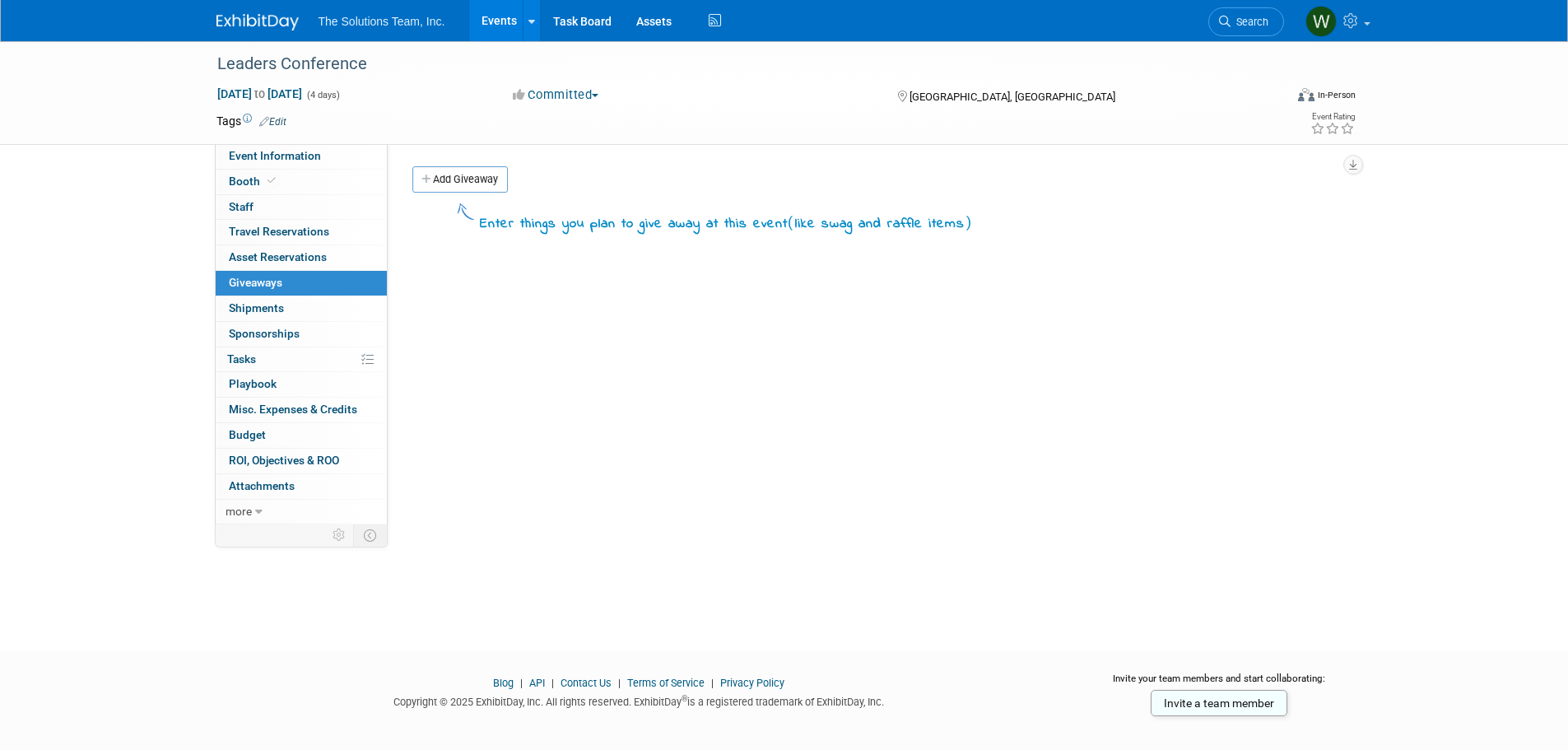
drag, startPoint x: 163, startPoint y: 334, endPoint x: 165, endPoint y: 136, distance: 198.0
click at [708, 280] on div "Event Website: Edit [URL][DOMAIN_NAME] Event Venue Name: Edit EST" at bounding box center [869, 333] width 964 height 380
drag, startPoint x: 984, startPoint y: 224, endPoint x: 578, endPoint y: 244, distance: 406.5
click at [578, 244] on div "Event Website: Edit [URL][DOMAIN_NAME] Event Venue Name: Edit EST" at bounding box center [869, 333] width 964 height 380
click at [571, 251] on div "Event Website: Edit [URL][DOMAIN_NAME] Event Venue Name: Edit EST" at bounding box center [869, 333] width 964 height 380
